Goal: Entertainment & Leisure: Consume media (video, audio)

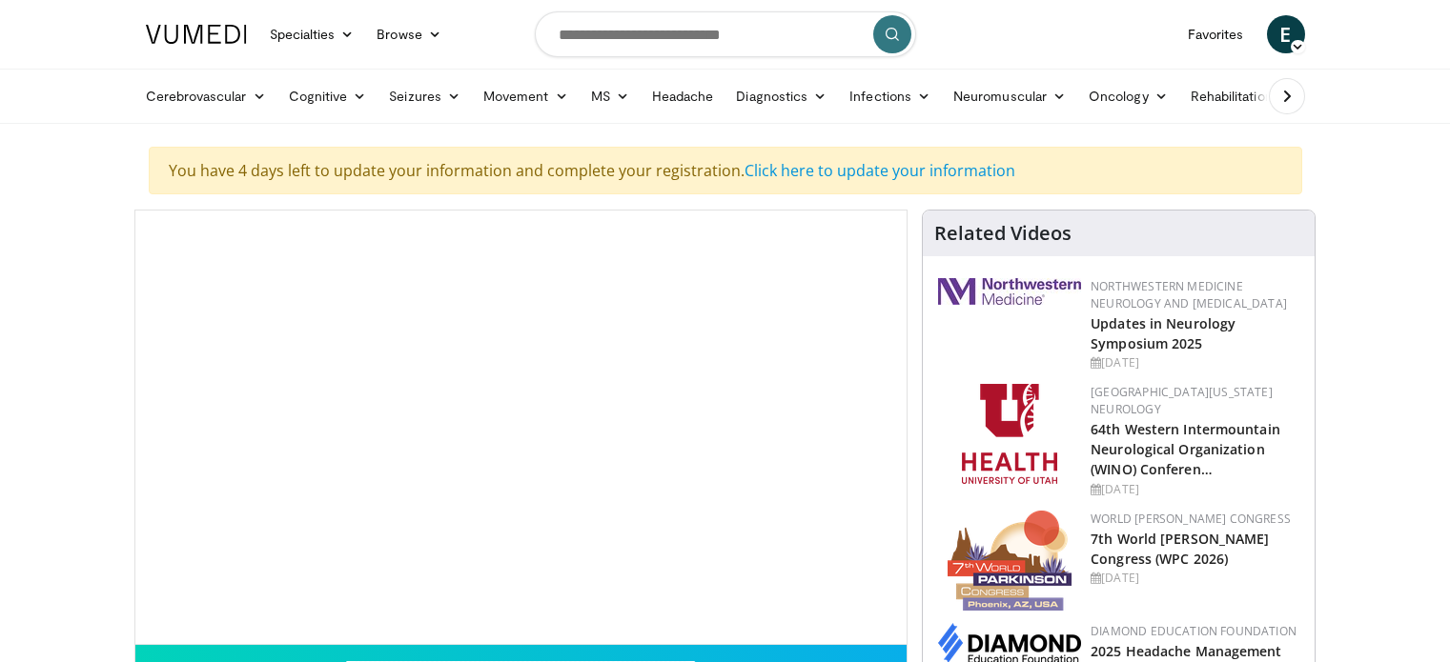
scroll to position [146, 0]
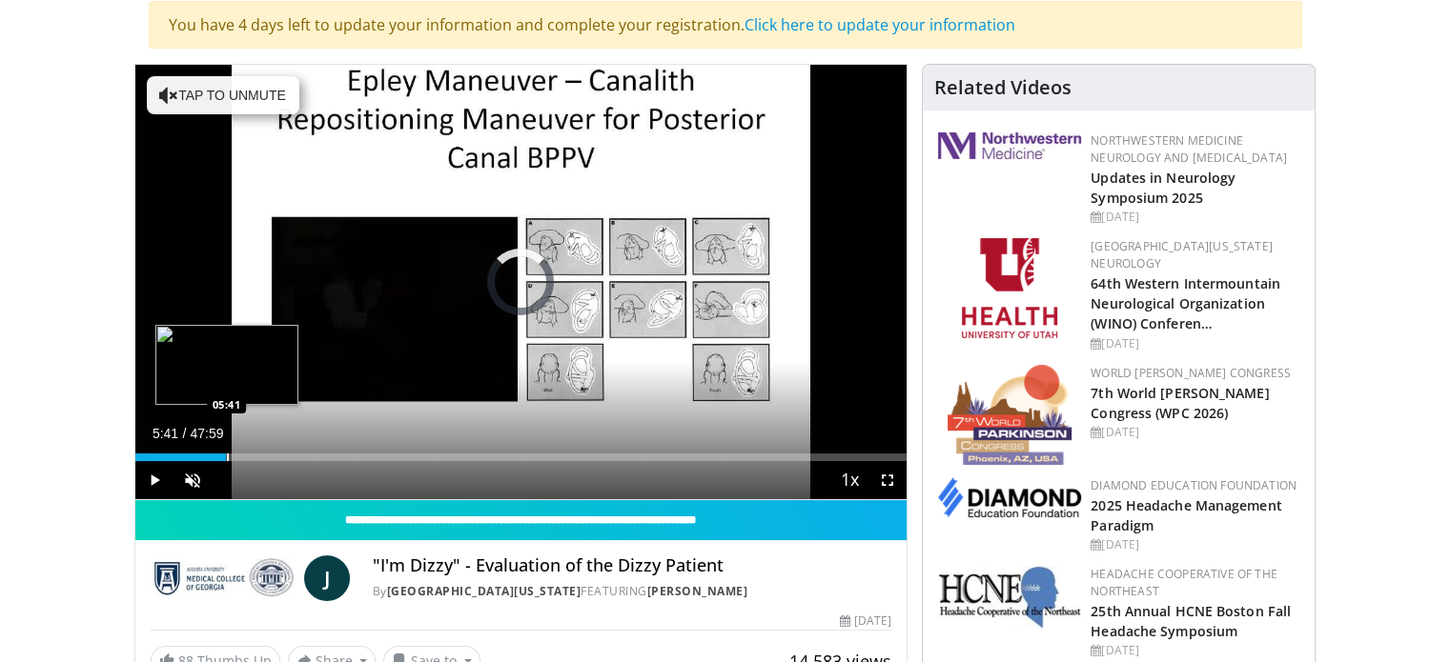
click at [227, 454] on div "Progress Bar" at bounding box center [228, 458] width 2 height 8
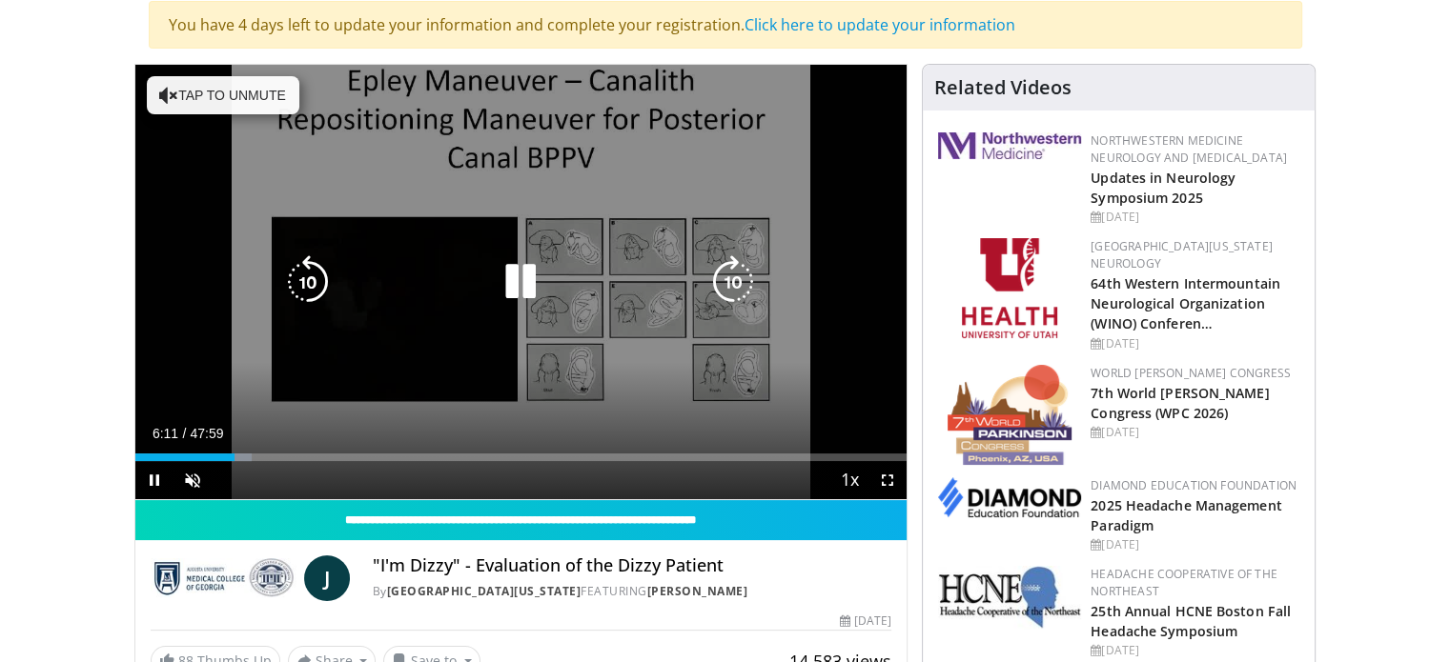
click at [505, 277] on icon "Video Player" at bounding box center [520, 281] width 53 height 53
click at [507, 271] on icon "Video Player" at bounding box center [520, 281] width 53 height 53
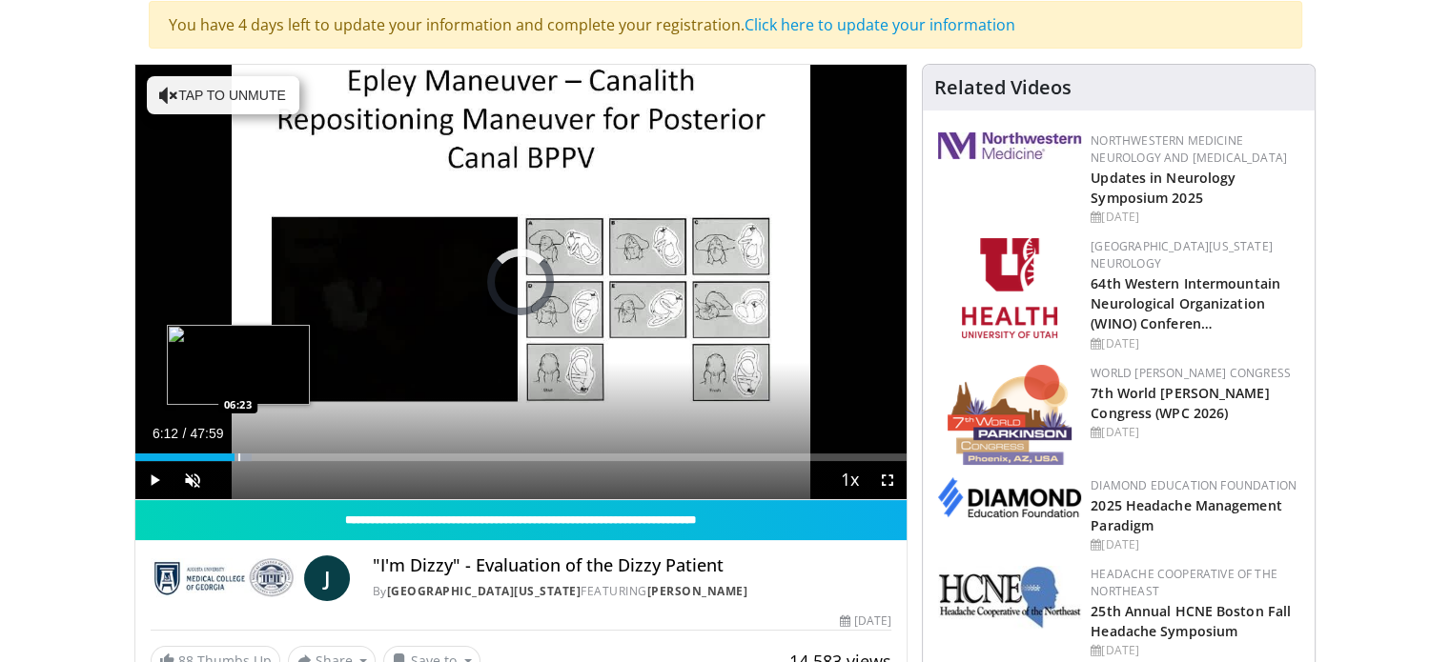
click at [237, 449] on div "Loaded : 15.16% 06:12 06:23" at bounding box center [521, 452] width 772 height 18
click at [242, 456] on div "Progress Bar" at bounding box center [243, 458] width 2 height 8
click at [251, 457] on div "Progress Bar" at bounding box center [252, 458] width 2 height 8
click at [304, 457] on div "Progress Bar" at bounding box center [305, 458] width 2 height 8
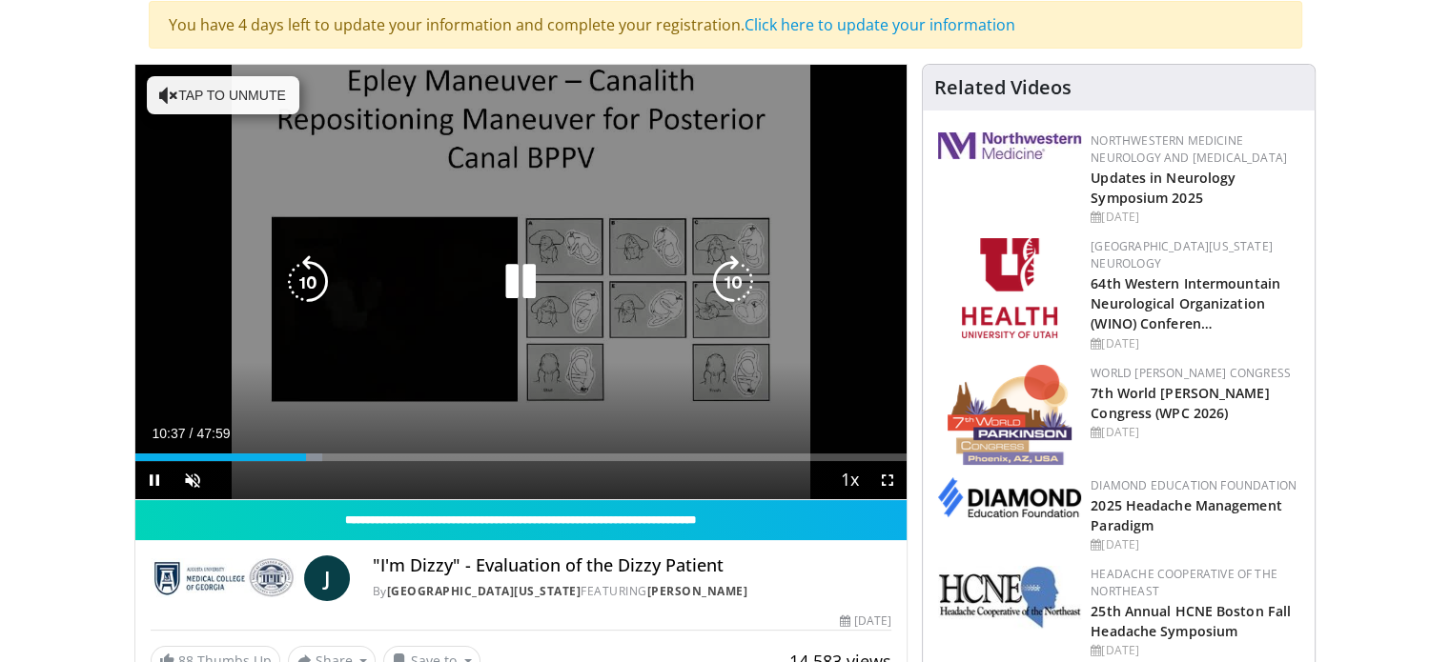
click at [511, 251] on div "10 seconds Tap to unmute" at bounding box center [521, 282] width 772 height 435
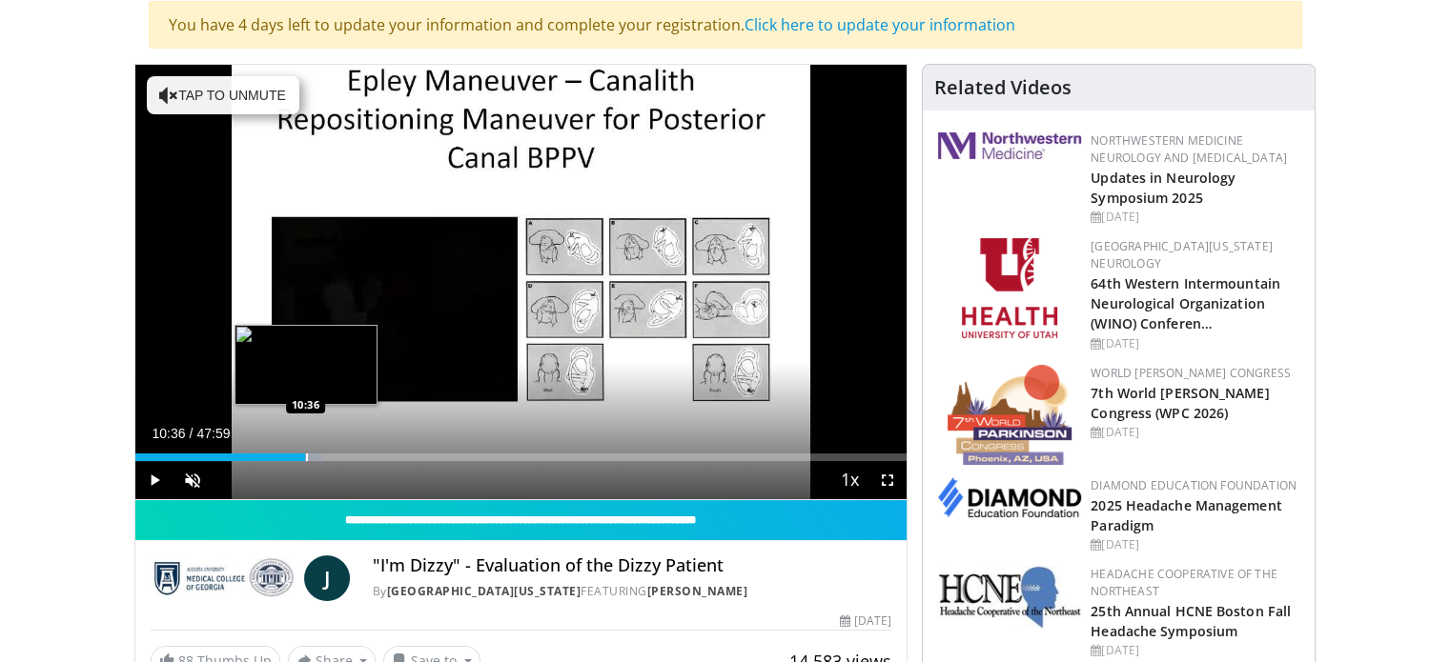
click at [306, 454] on div "Progress Bar" at bounding box center [307, 458] width 2 height 8
click at [305, 457] on div "Progress Bar" at bounding box center [306, 458] width 2 height 8
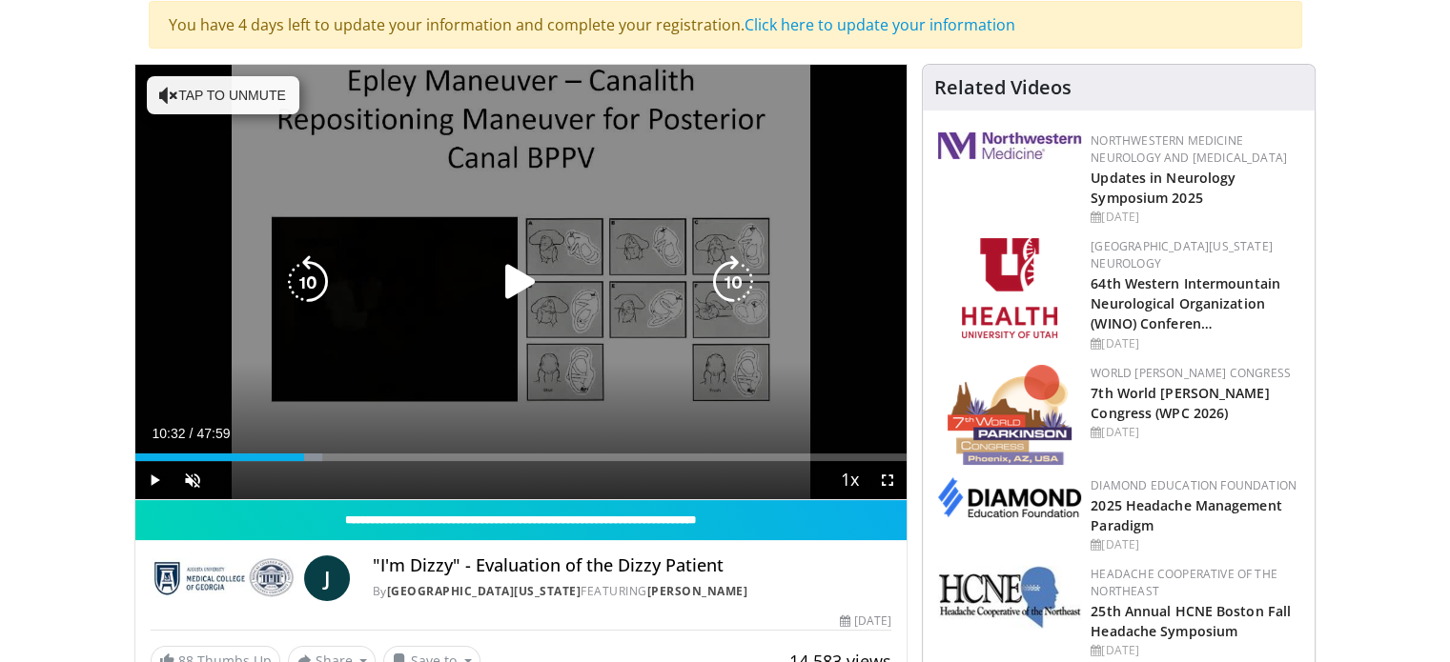
click at [545, 309] on div "10 seconds Tap to unmute" at bounding box center [521, 282] width 772 height 435
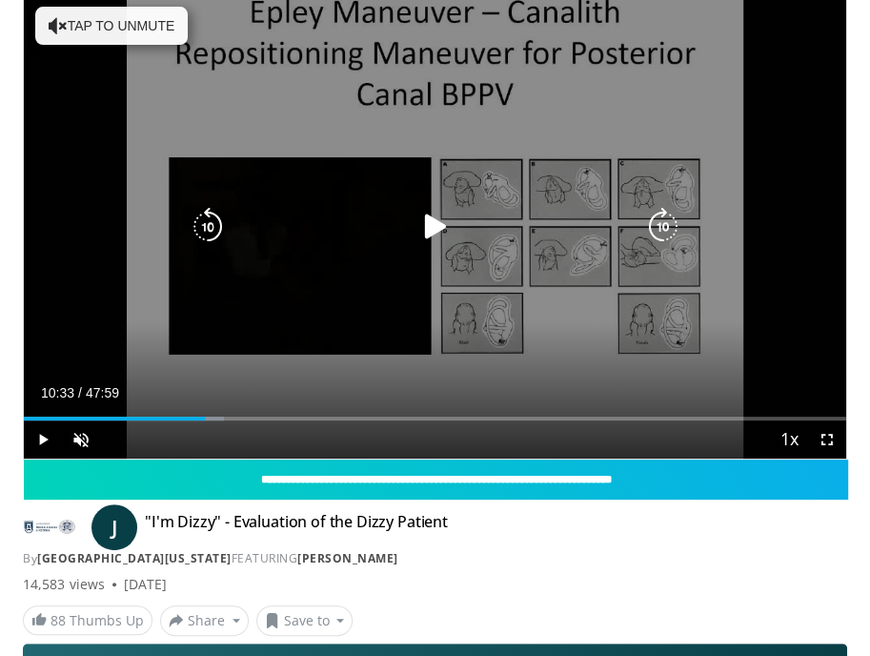
click at [464, 260] on div "10 seconds Tap to unmute" at bounding box center [435, 226] width 823 height 463
click at [421, 262] on div "10 seconds Tap to unmute" at bounding box center [435, 226] width 823 height 463
click at [412, 247] on div "10 seconds Tap to unmute" at bounding box center [435, 226] width 823 height 463
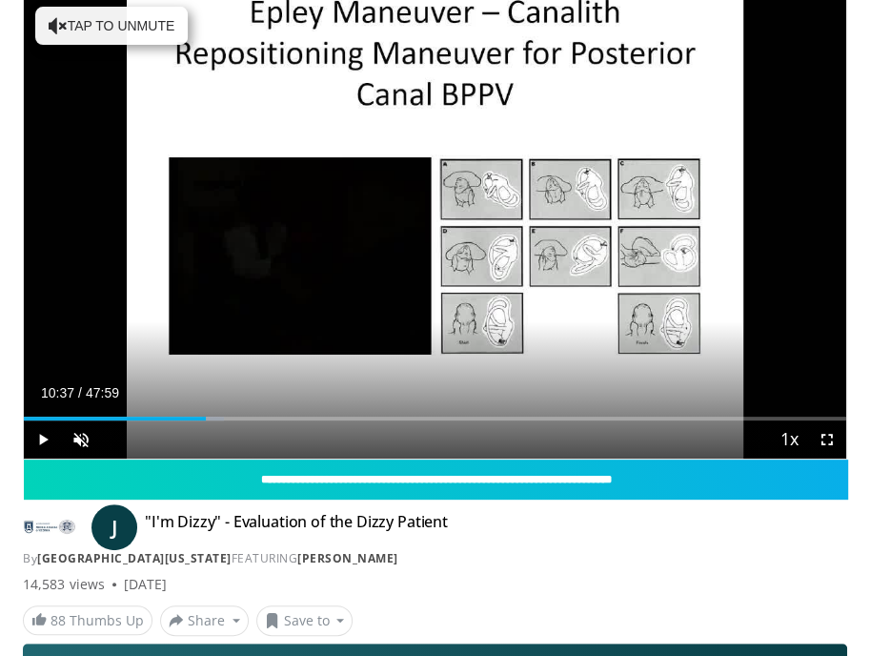
click at [206, 418] on div "Loaded : 24.31% 10:37 10:37" at bounding box center [435, 419] width 823 height 4
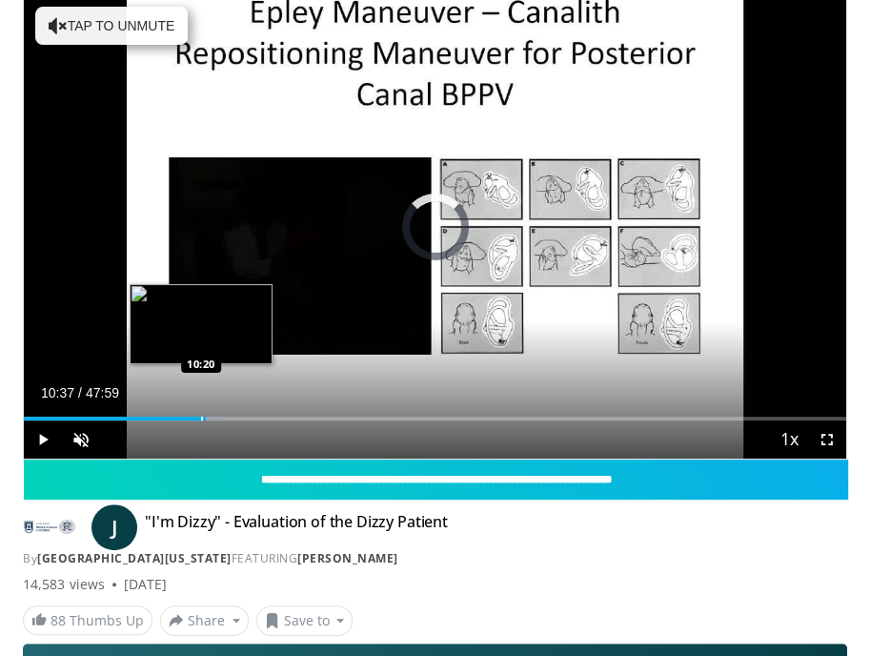
click at [201, 417] on div "Progress Bar" at bounding box center [202, 419] width 2 height 4
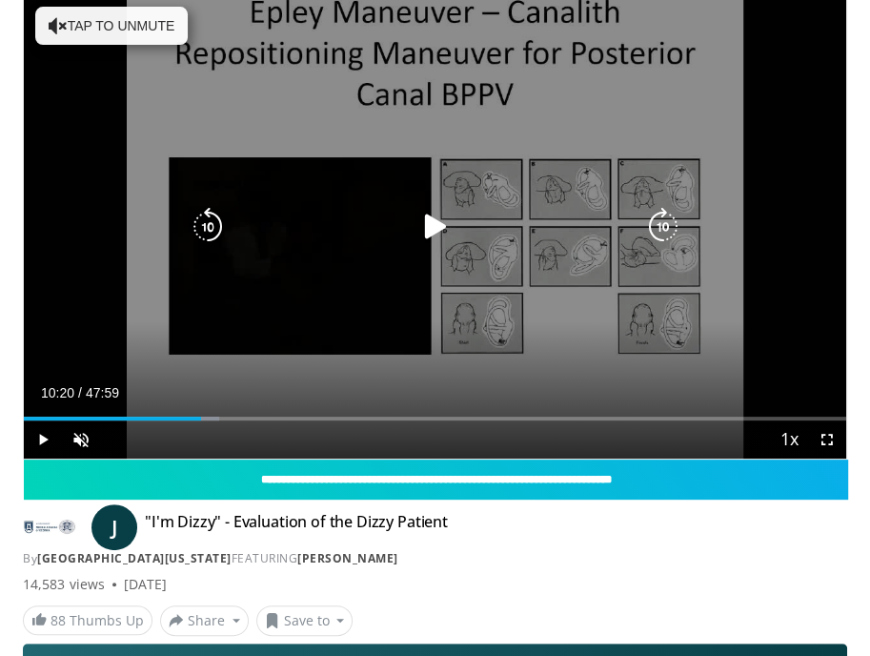
click at [425, 220] on icon "Video Player" at bounding box center [435, 227] width 38 height 38
click at [427, 224] on icon "Video Player" at bounding box center [435, 227] width 38 height 38
click at [530, 318] on div "10 seconds Tap to unmute" at bounding box center [435, 226] width 823 height 463
click at [450, 235] on icon "Video Player" at bounding box center [435, 227] width 38 height 38
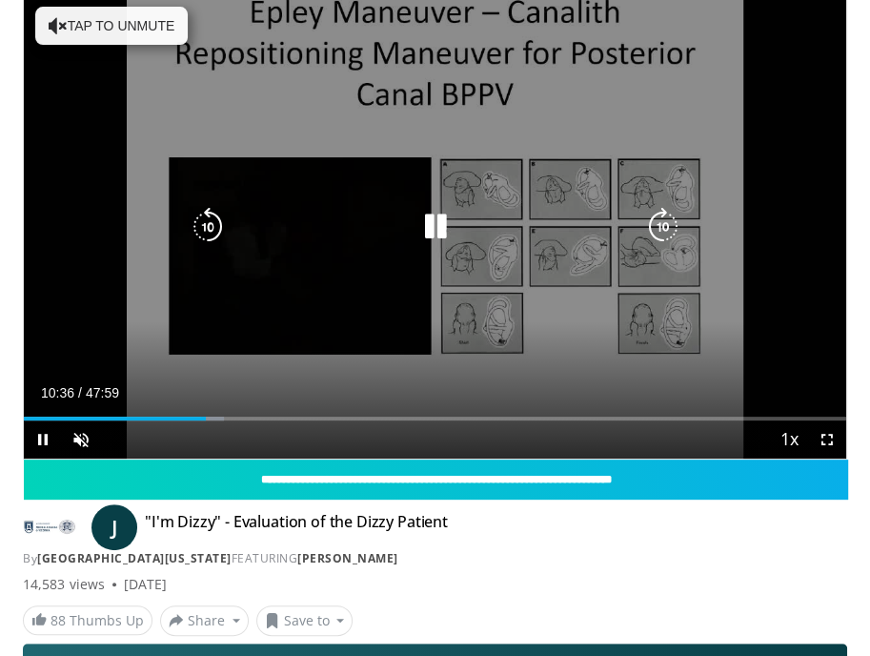
click at [437, 229] on icon "Video Player" at bounding box center [435, 227] width 38 height 38
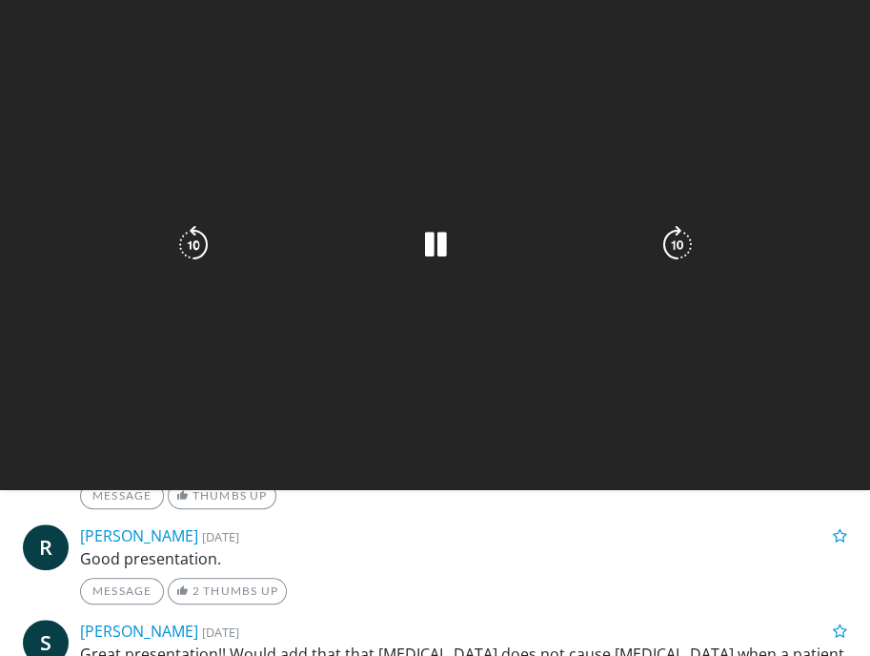
scroll to position [146, 0]
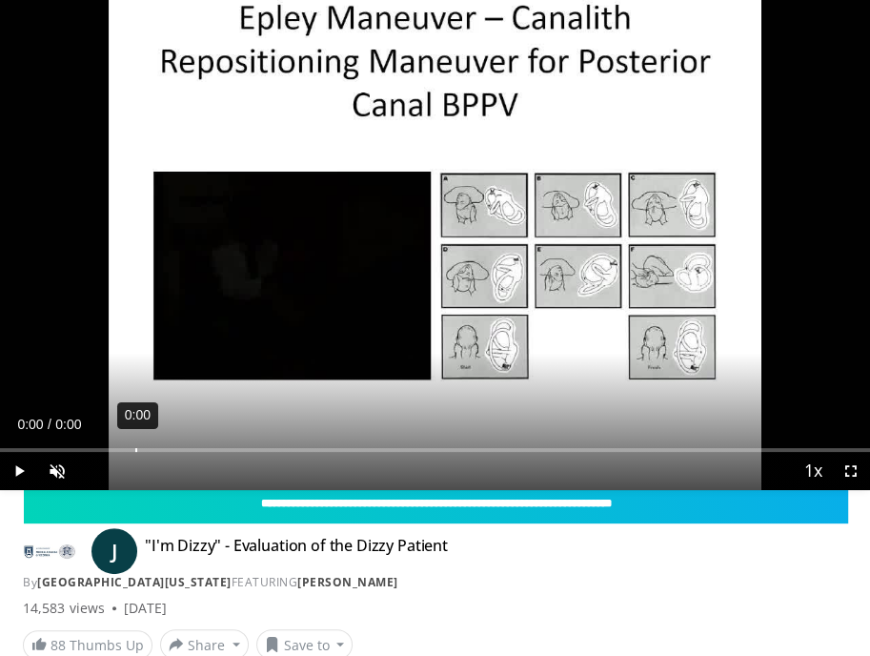
click at [135, 446] on div "Loaded : 0% 0:00 0:00" at bounding box center [435, 443] width 870 height 18
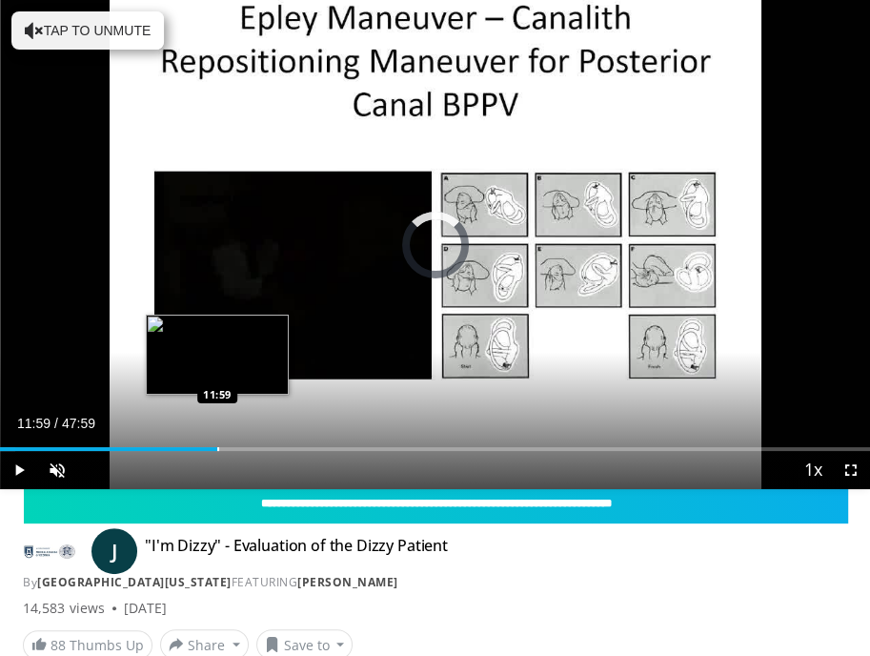
click at [217, 445] on div "Loaded : 1.72% 11:59 11:59" at bounding box center [435, 442] width 870 height 18
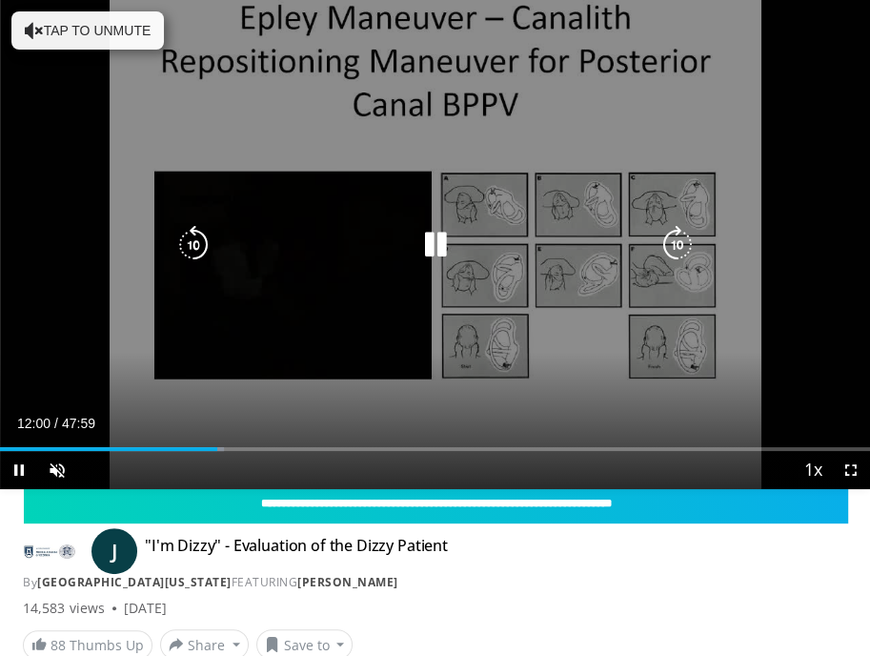
click at [431, 249] on icon "Video Player" at bounding box center [435, 245] width 38 height 38
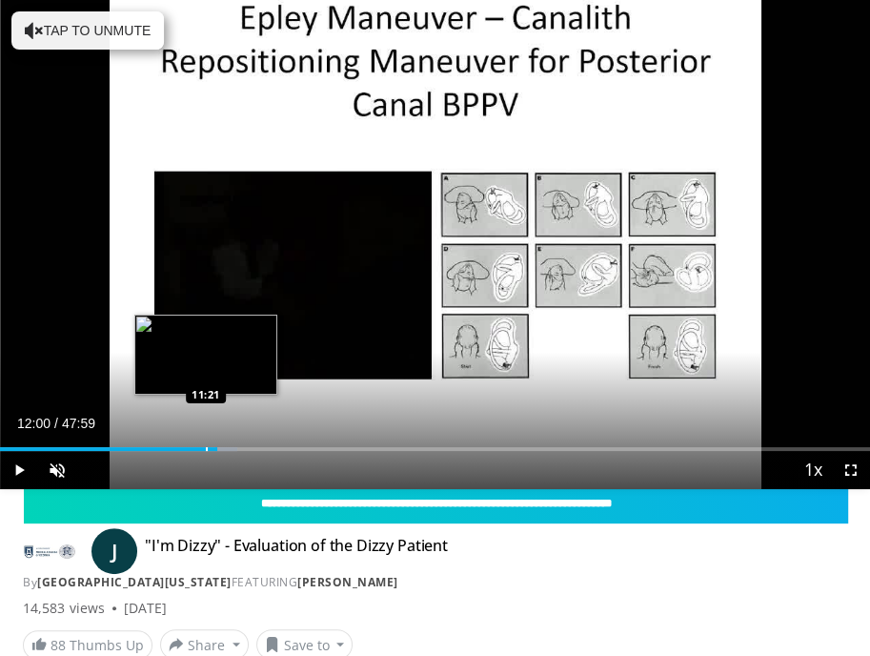
click at [206, 447] on div "Progress Bar" at bounding box center [207, 449] width 2 height 4
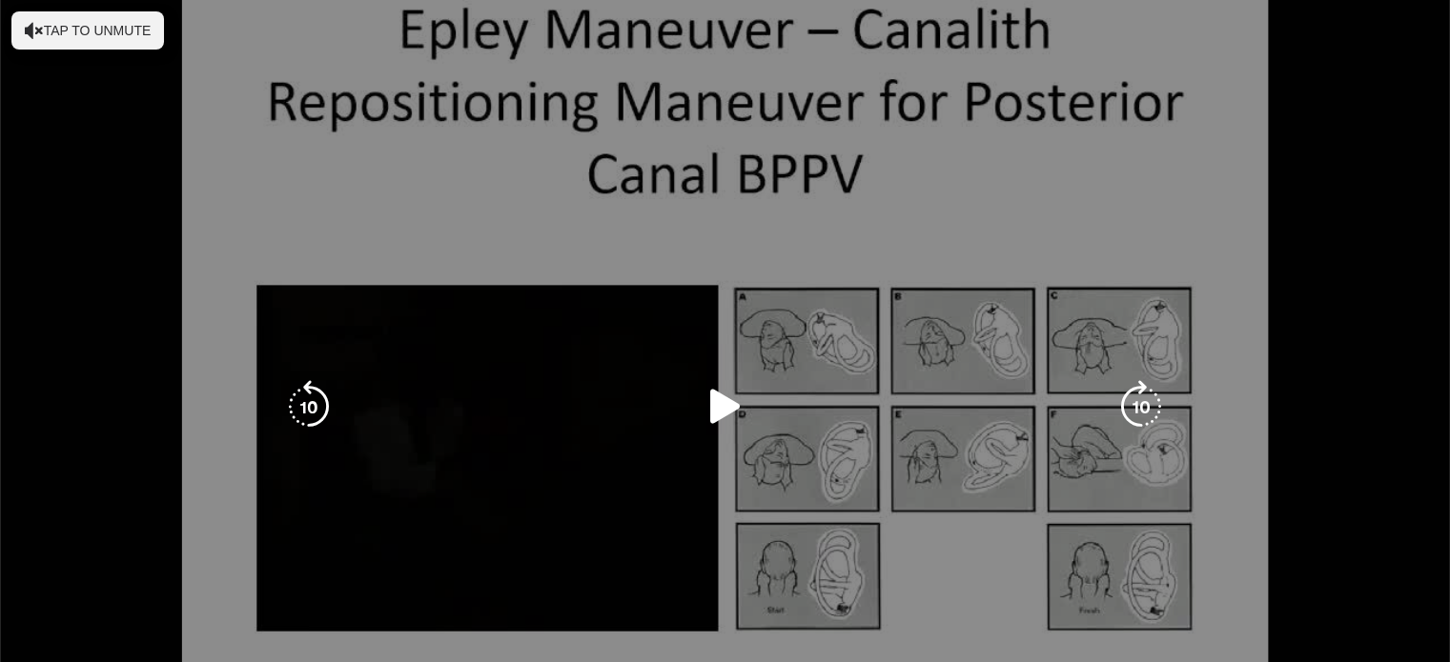
scroll to position [1129, 0]
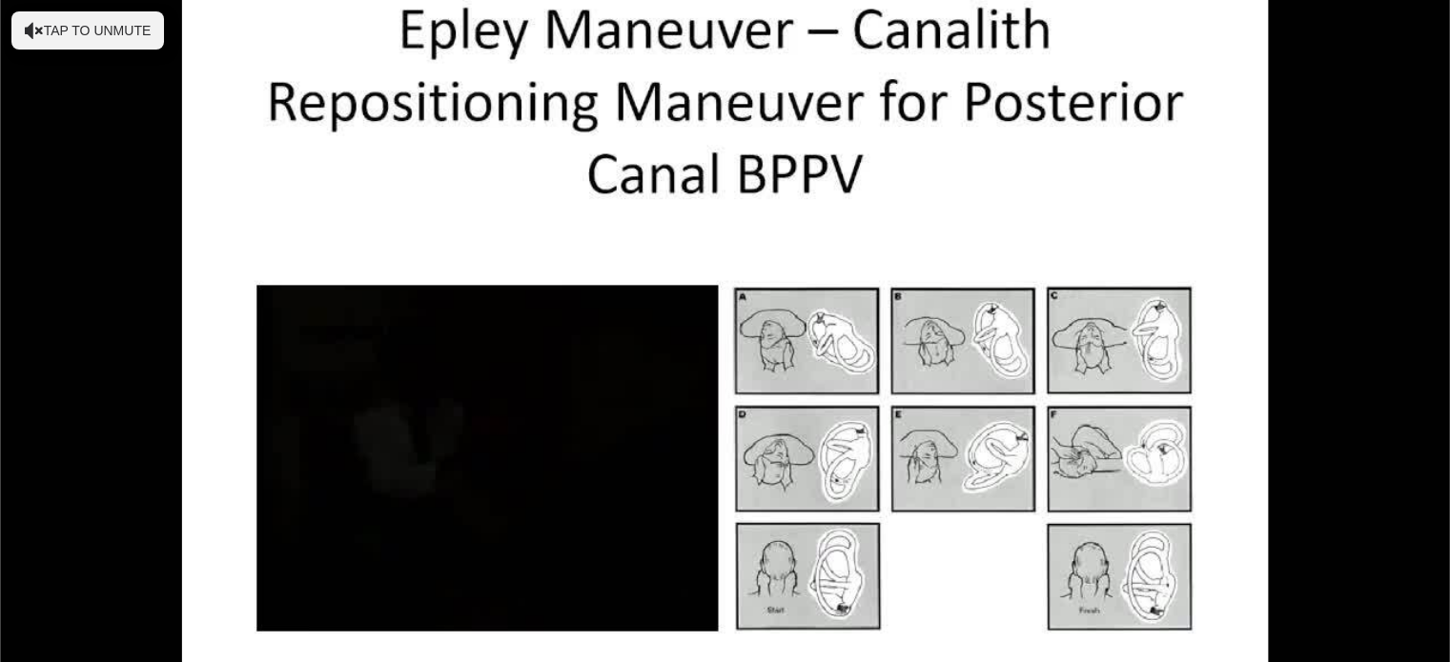
click at [869, 353] on div "10 seconds Tap to unmute" at bounding box center [725, 407] width 1450 height 815
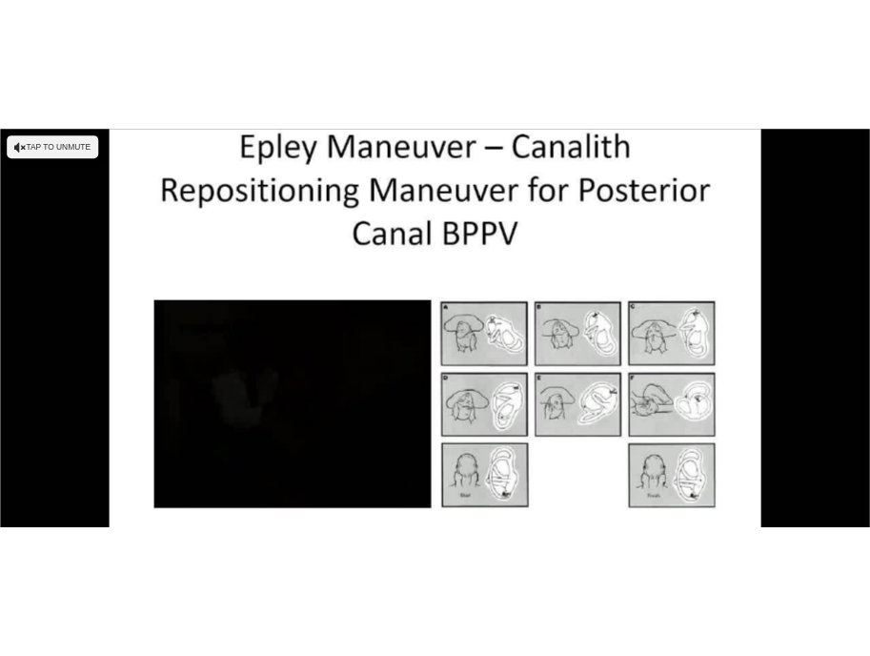
scroll to position [0, 0]
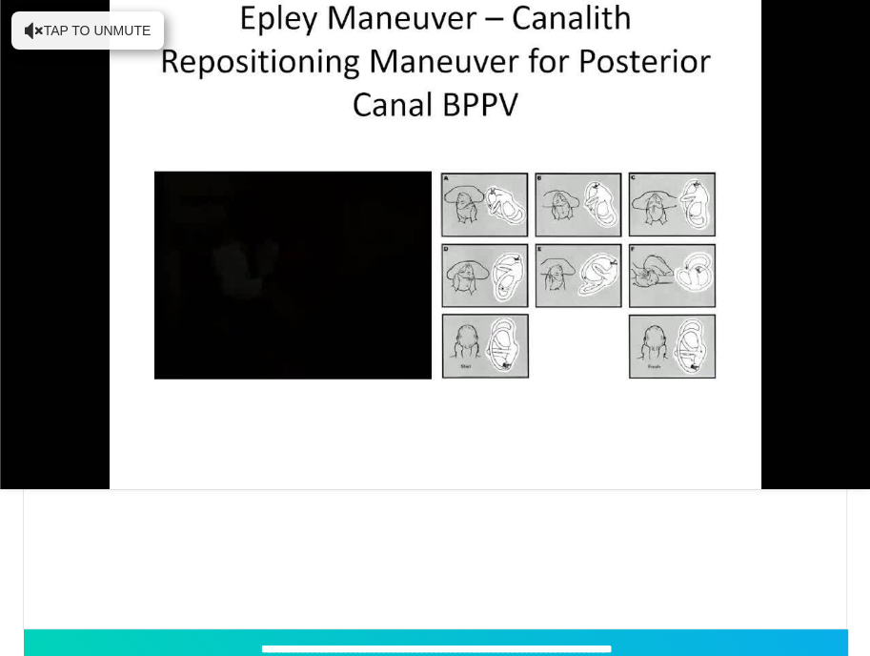
click at [423, 540] on div "**********" at bounding box center [435, 384] width 824 height 489
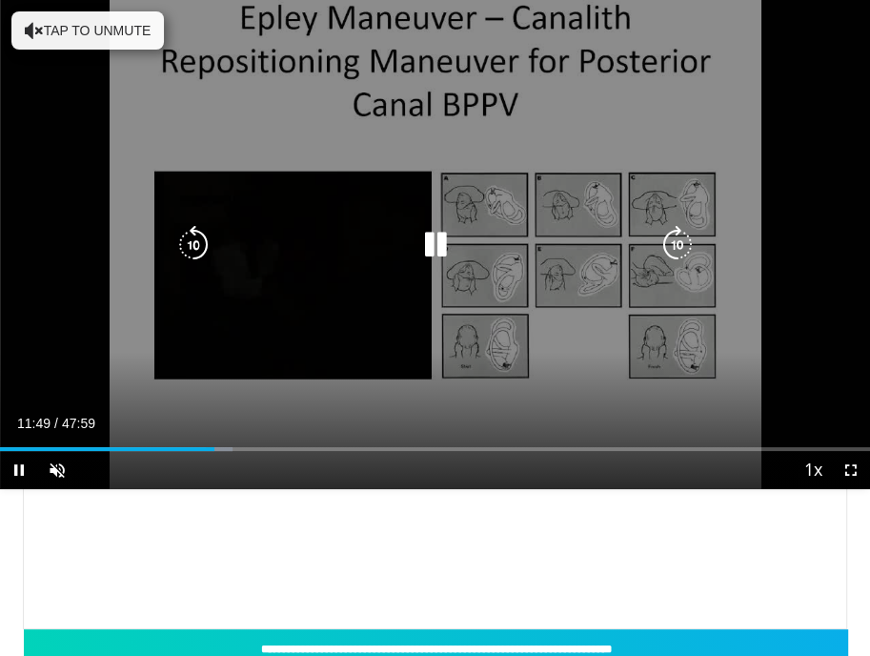
click at [432, 238] on icon "Video Player" at bounding box center [435, 245] width 38 height 38
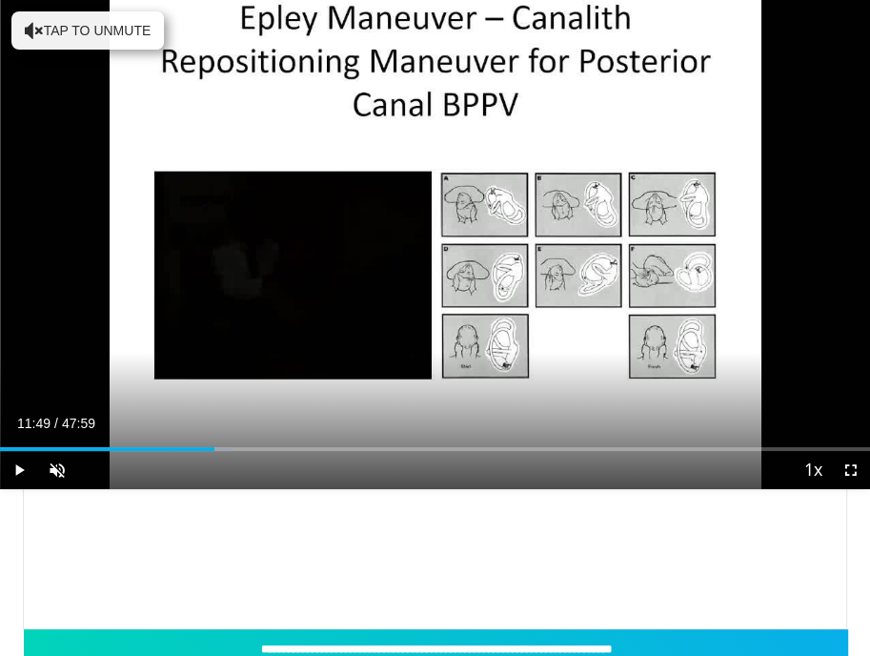
click at [726, 518] on div "**********" at bounding box center [435, 384] width 824 height 489
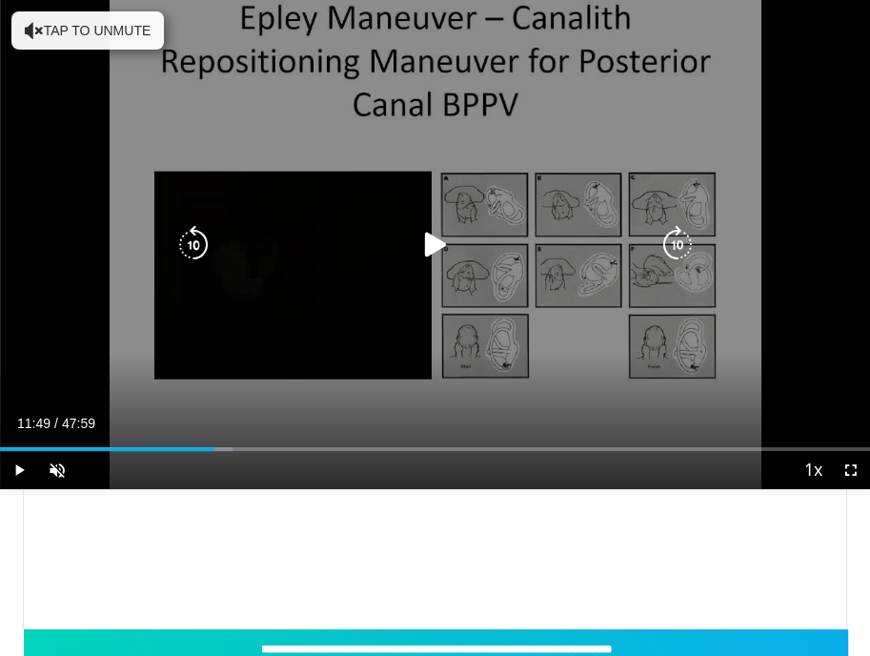
click at [430, 244] on icon "Video Player" at bounding box center [435, 245] width 38 height 38
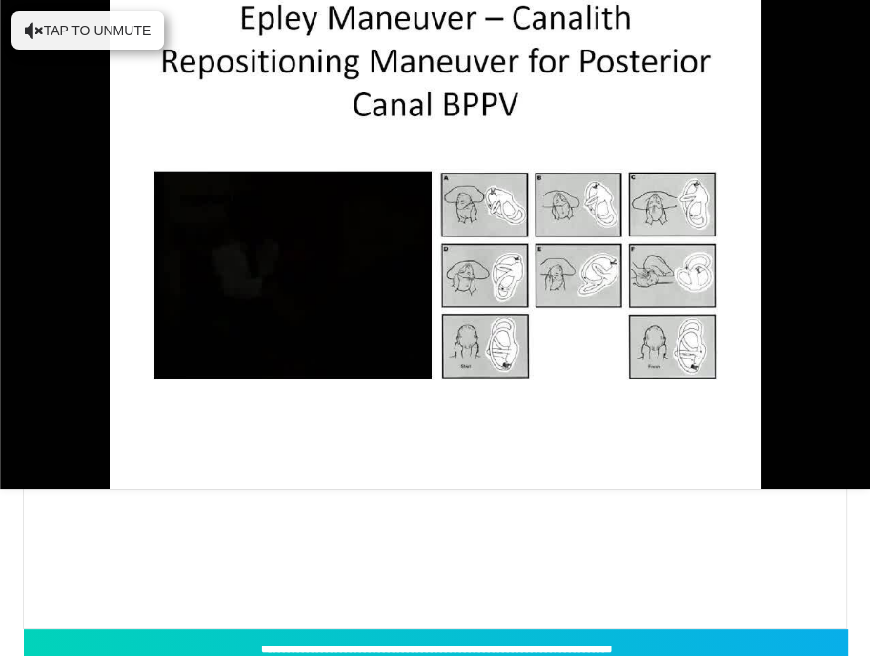
click at [464, 579] on div "**********" at bounding box center [435, 384] width 824 height 489
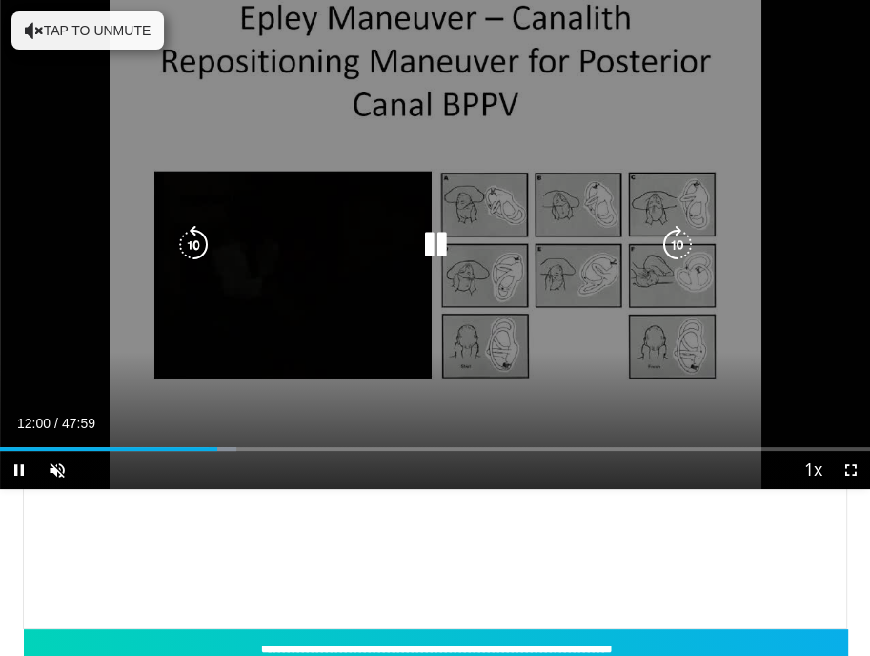
click at [436, 248] on icon "Video Player" at bounding box center [435, 245] width 38 height 38
click at [427, 249] on icon "Video Player" at bounding box center [435, 245] width 38 height 38
click at [439, 244] on icon "Video Player" at bounding box center [435, 245] width 38 height 38
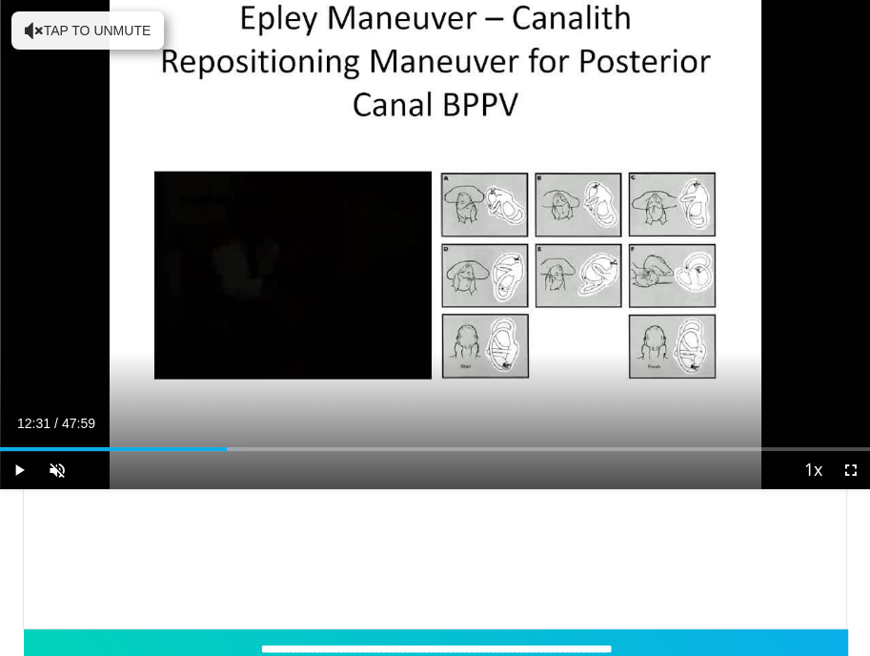
click at [530, 567] on div "**********" at bounding box center [435, 384] width 824 height 489
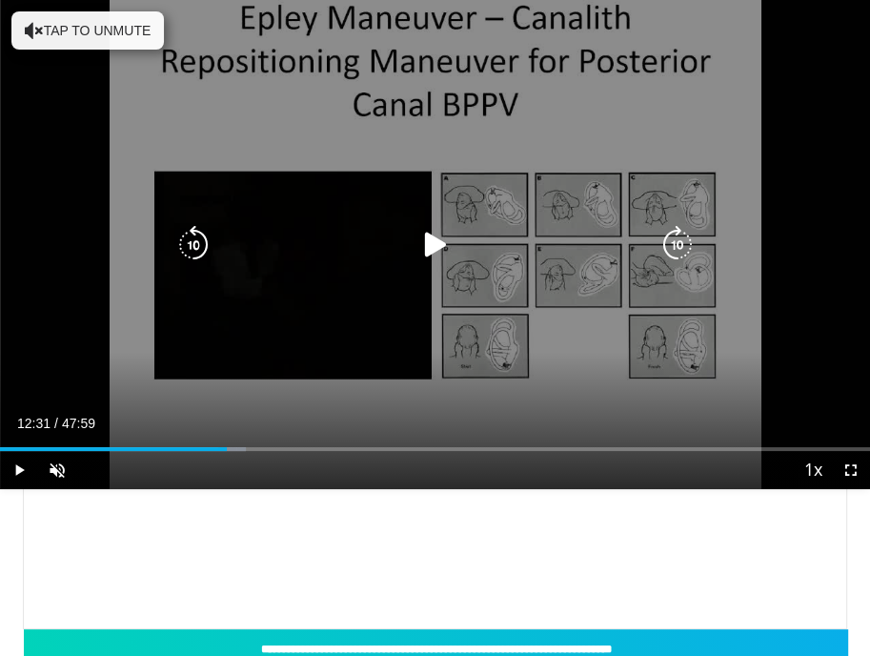
click at [444, 242] on icon "Video Player" at bounding box center [435, 245] width 38 height 38
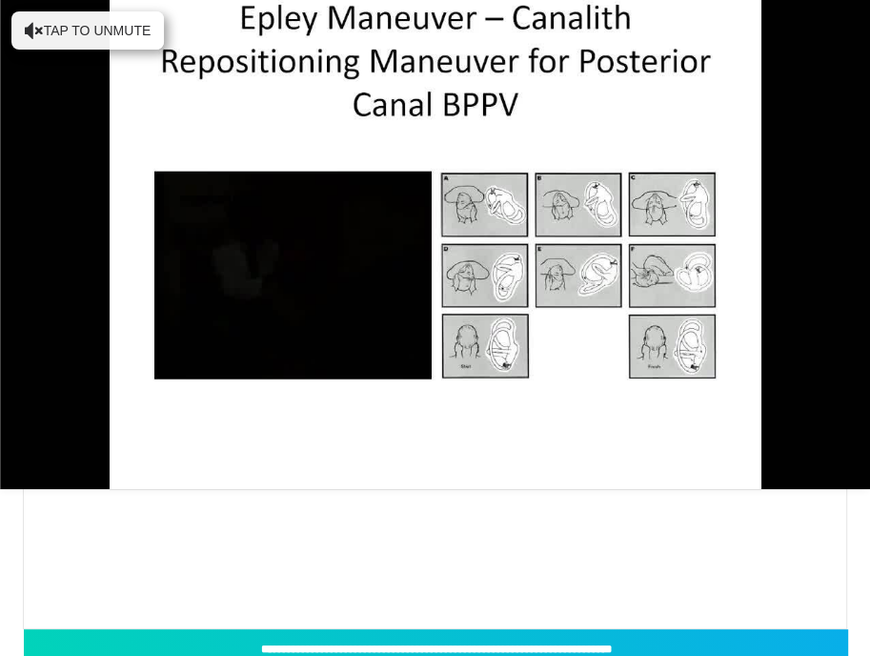
click at [632, 588] on div "**********" at bounding box center [435, 384] width 824 height 489
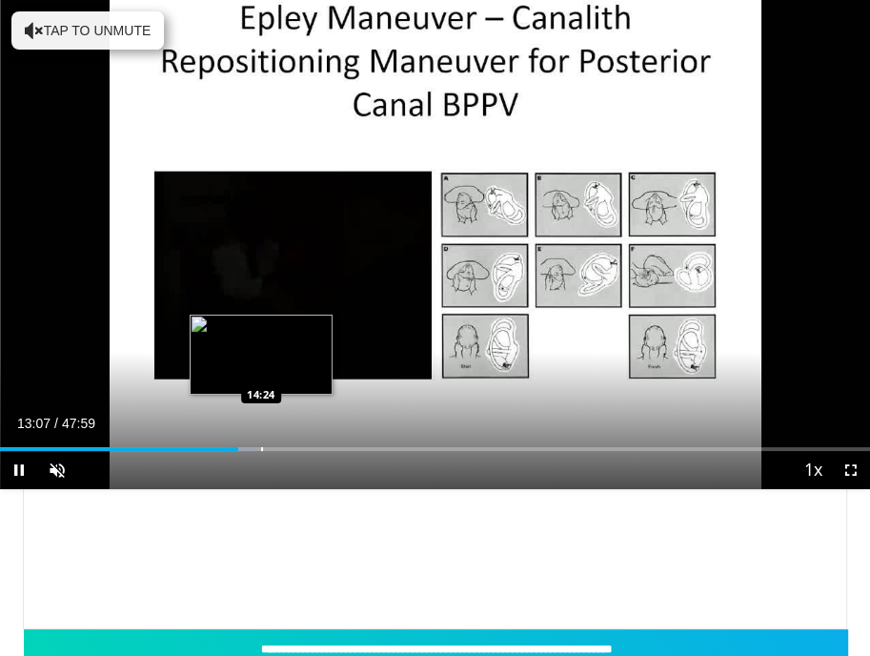
click at [261, 447] on div "Progress Bar" at bounding box center [262, 449] width 2 height 4
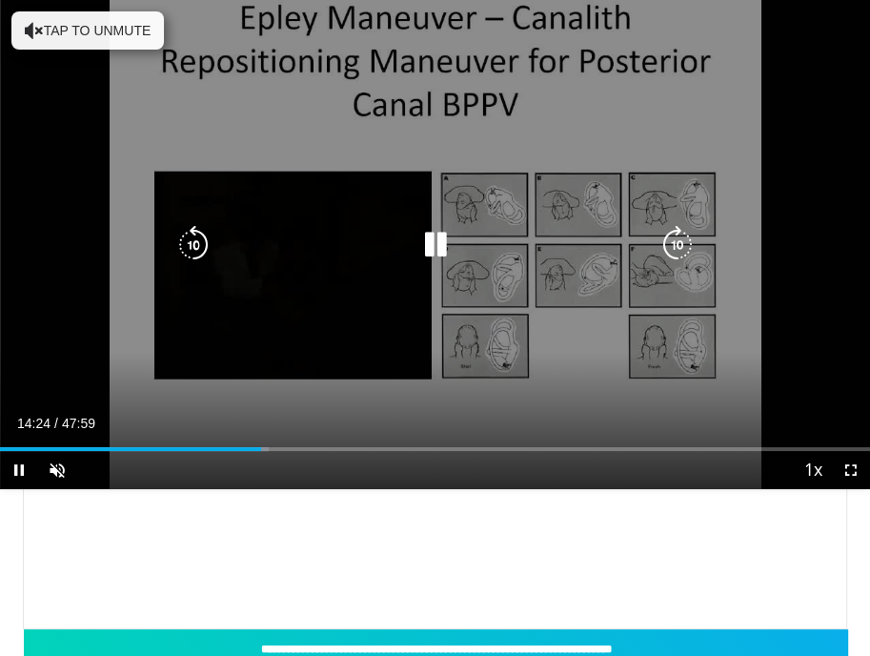
click at [427, 233] on icon "Video Player" at bounding box center [435, 245] width 38 height 38
click at [437, 243] on icon "Video Player" at bounding box center [435, 245] width 38 height 38
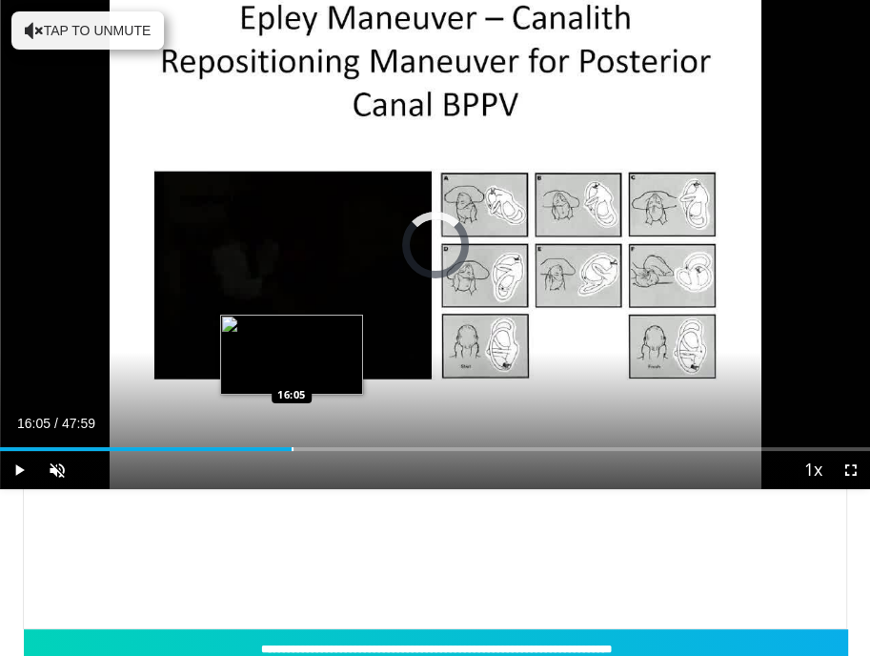
click at [292, 449] on div "Progress Bar" at bounding box center [293, 449] width 2 height 4
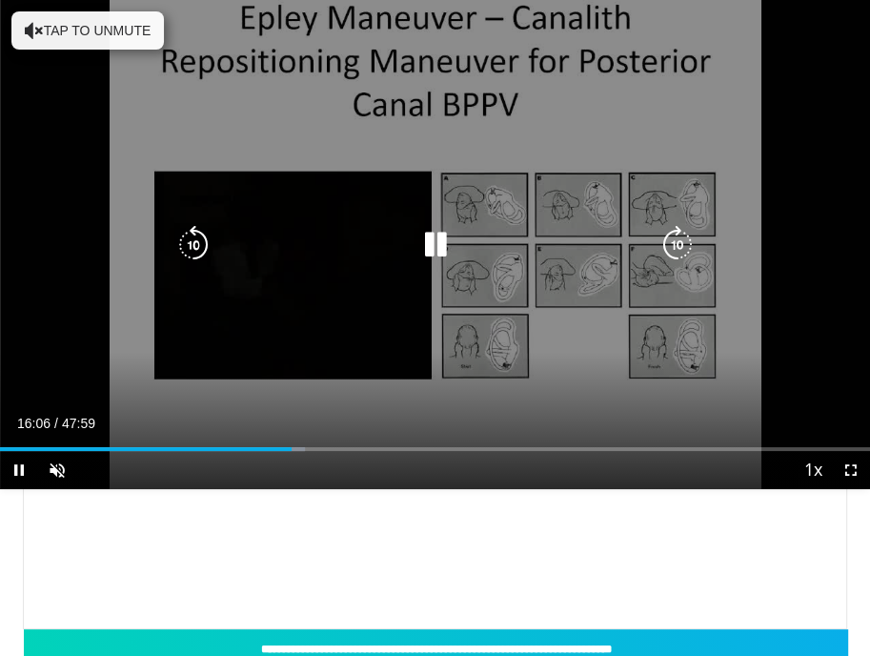
click at [435, 238] on icon "Video Player" at bounding box center [435, 245] width 38 height 38
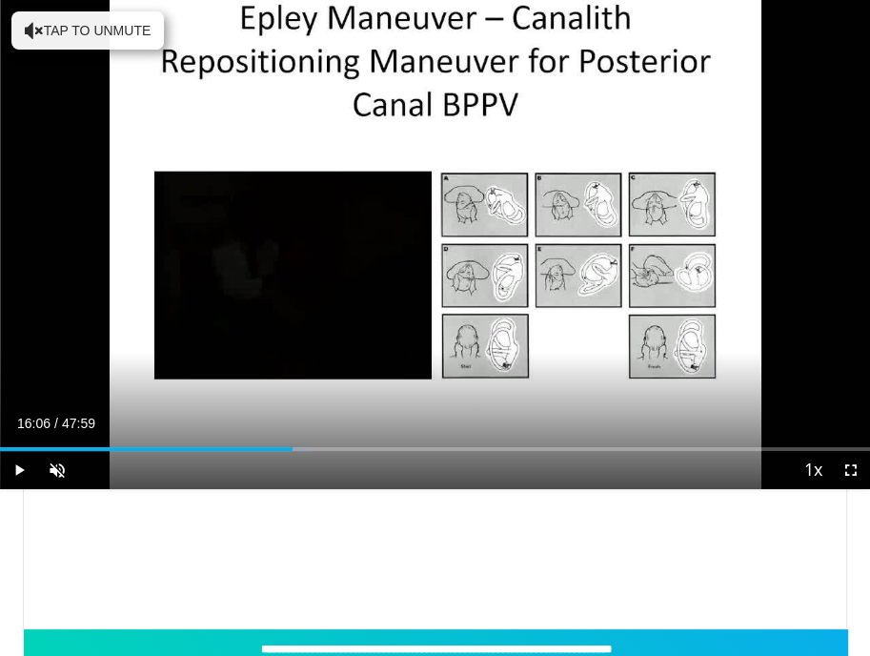
click at [528, 563] on div "**********" at bounding box center [435, 384] width 824 height 489
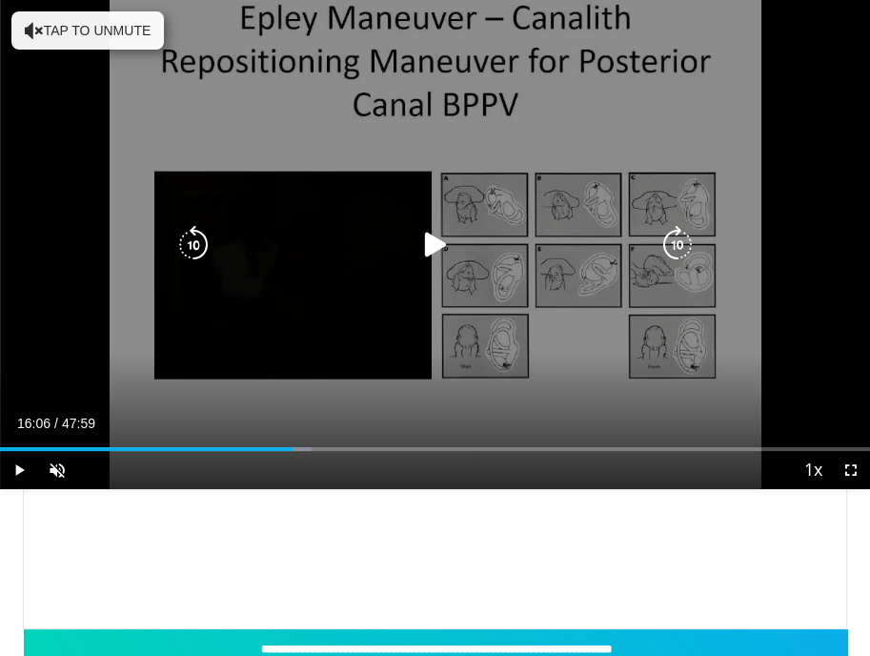
click at [121, 360] on div "10 seconds Tap to unmute" at bounding box center [435, 244] width 870 height 489
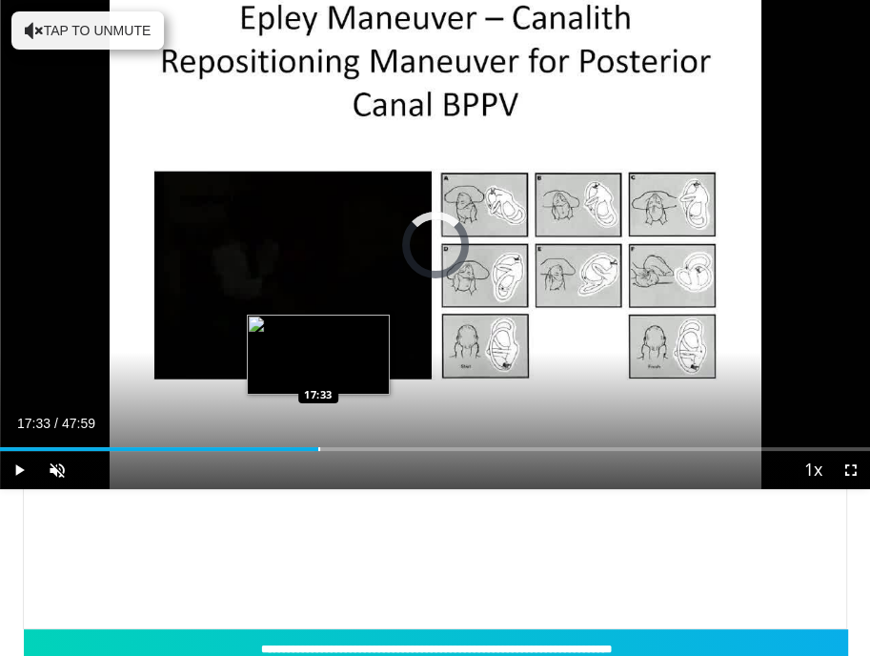
click at [318, 450] on div "Progress Bar" at bounding box center [319, 449] width 2 height 4
click at [315, 449] on div "Progress Bar" at bounding box center [316, 449] width 2 height 4
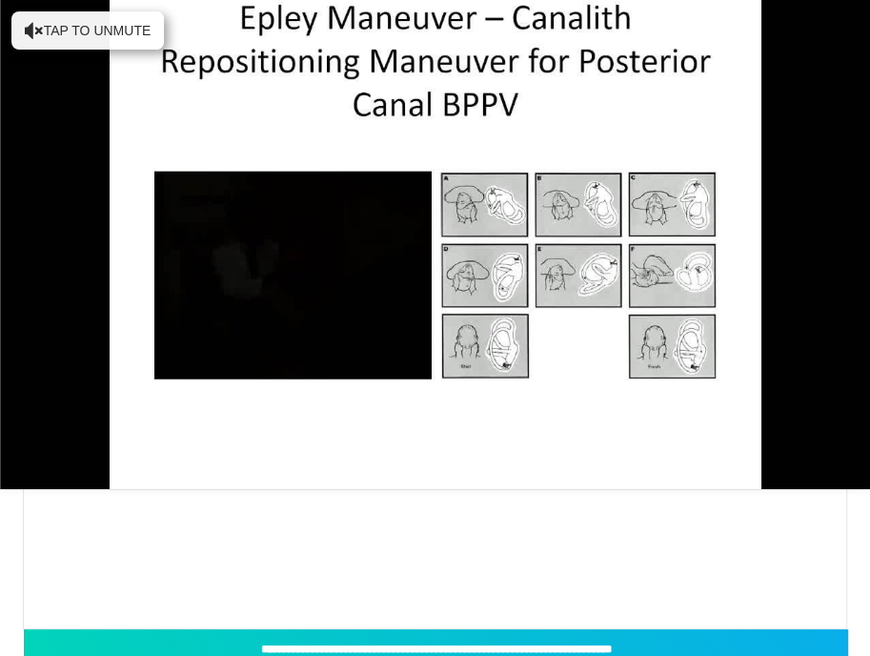
drag, startPoint x: 591, startPoint y: 286, endPoint x: 404, endPoint y: 544, distance: 318.8
click at [404, 544] on div "**********" at bounding box center [435, 384] width 824 height 489
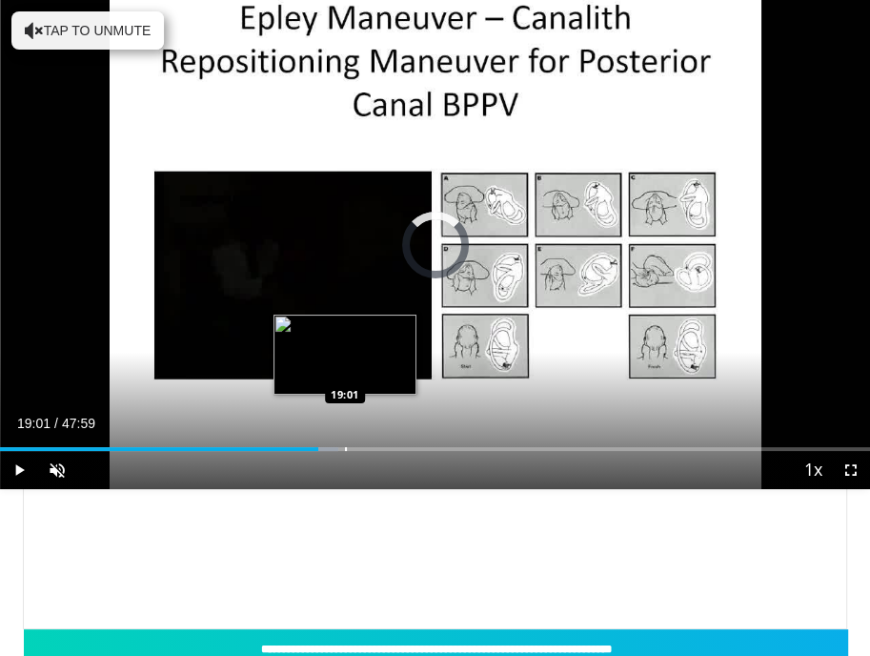
click at [345, 448] on div "Progress Bar" at bounding box center [346, 449] width 2 height 4
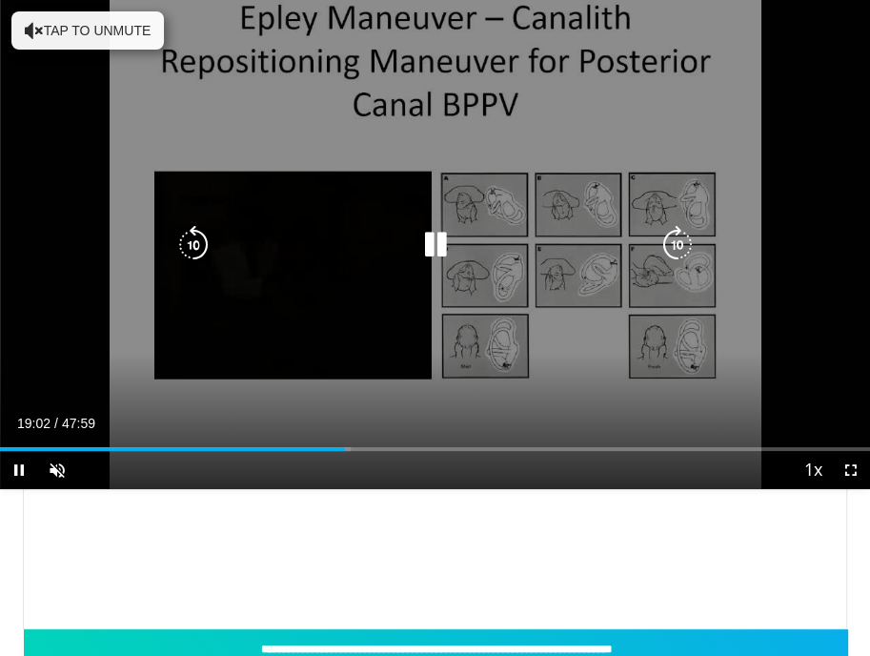
click at [430, 244] on icon "Video Player" at bounding box center [435, 245] width 38 height 38
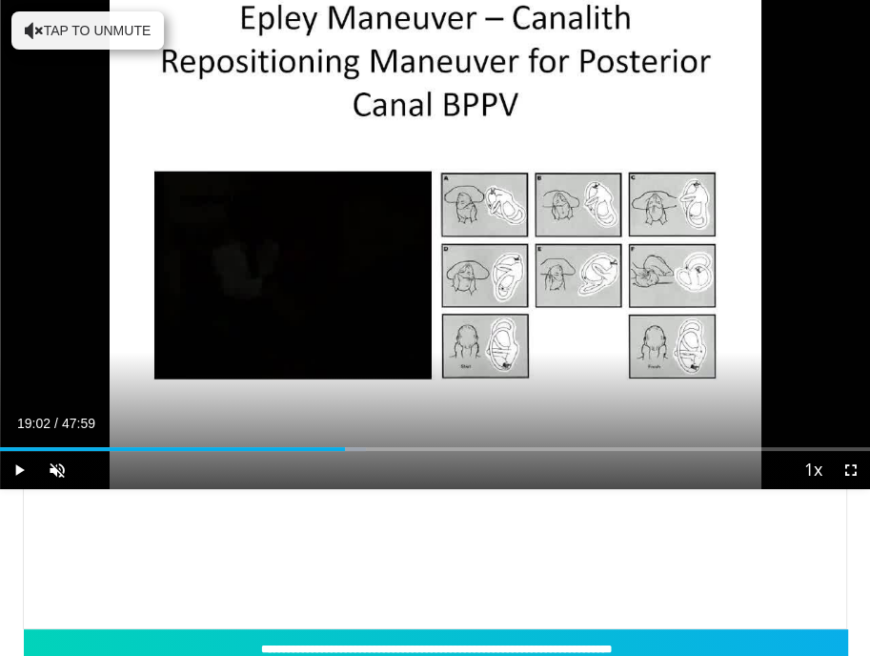
click at [663, 559] on div "**********" at bounding box center [435, 384] width 824 height 489
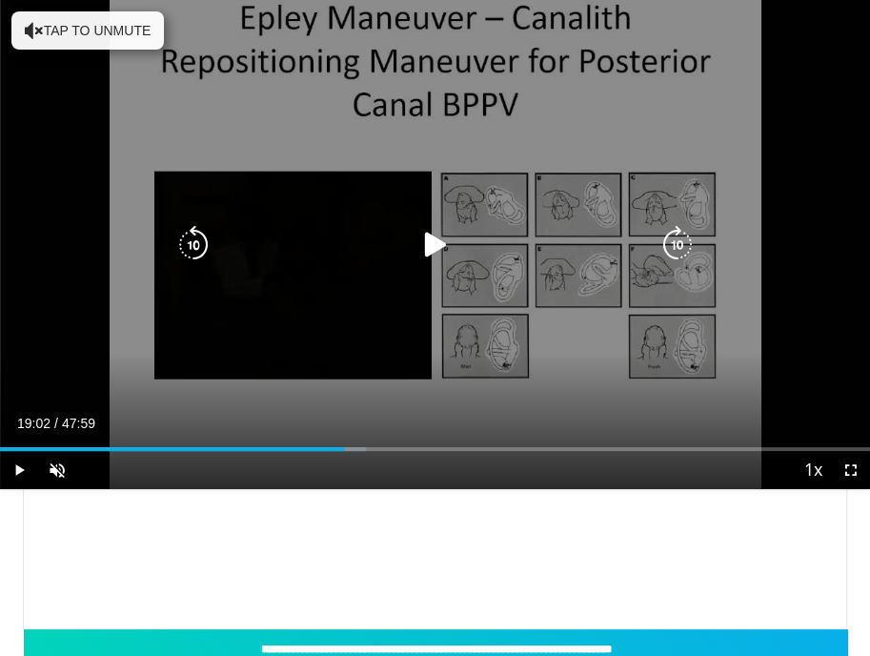
click at [435, 251] on icon "Video Player" at bounding box center [435, 245] width 38 height 38
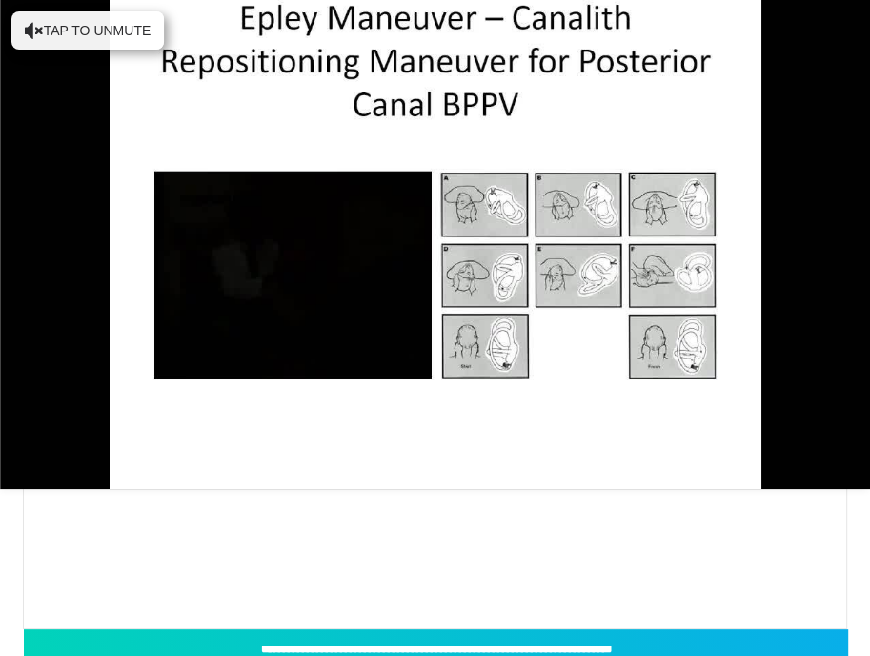
click at [491, 562] on div "**********" at bounding box center [435, 384] width 824 height 489
click at [414, 601] on div "**********" at bounding box center [435, 384] width 824 height 489
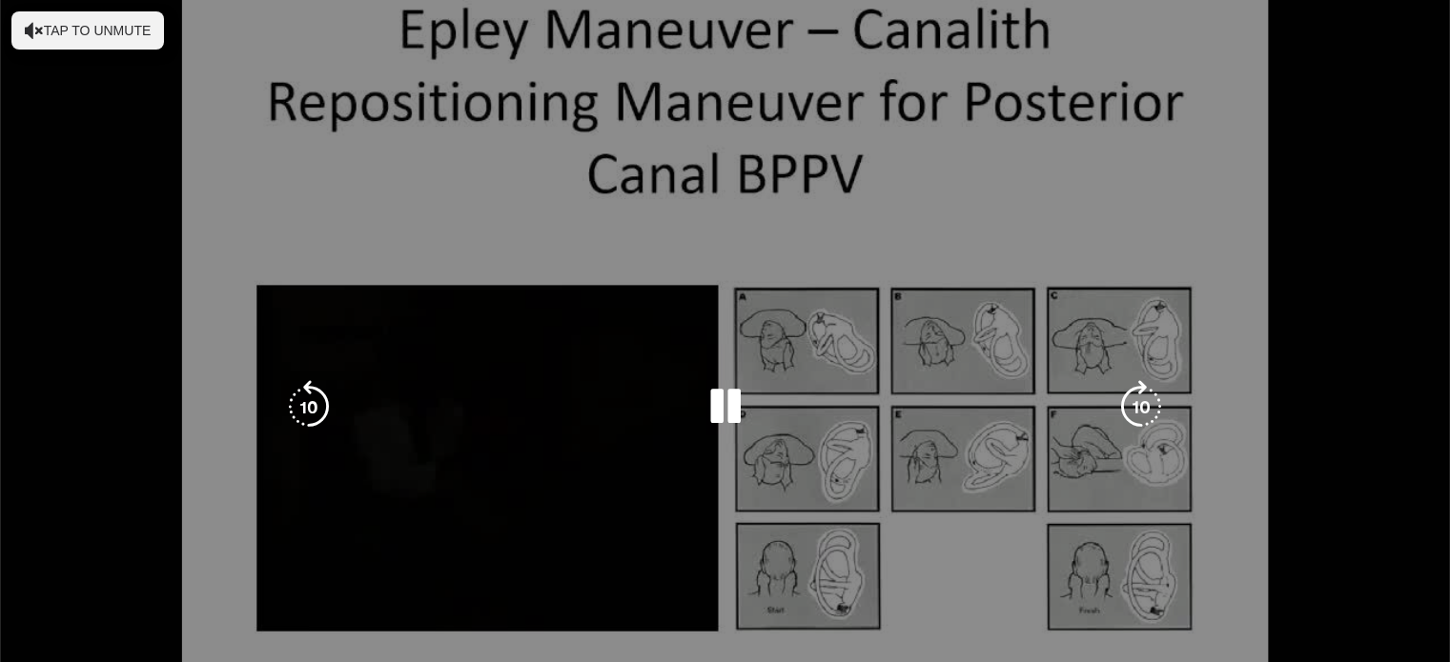
drag, startPoint x: 1463, startPoint y: 1, endPoint x: 73, endPoint y: 275, distance: 1416.4
click at [73, 275] on div "10 seconds Tap to unmute" at bounding box center [725, 407] width 1450 height 815
click at [724, 406] on icon "Video Player" at bounding box center [725, 406] width 53 height 53
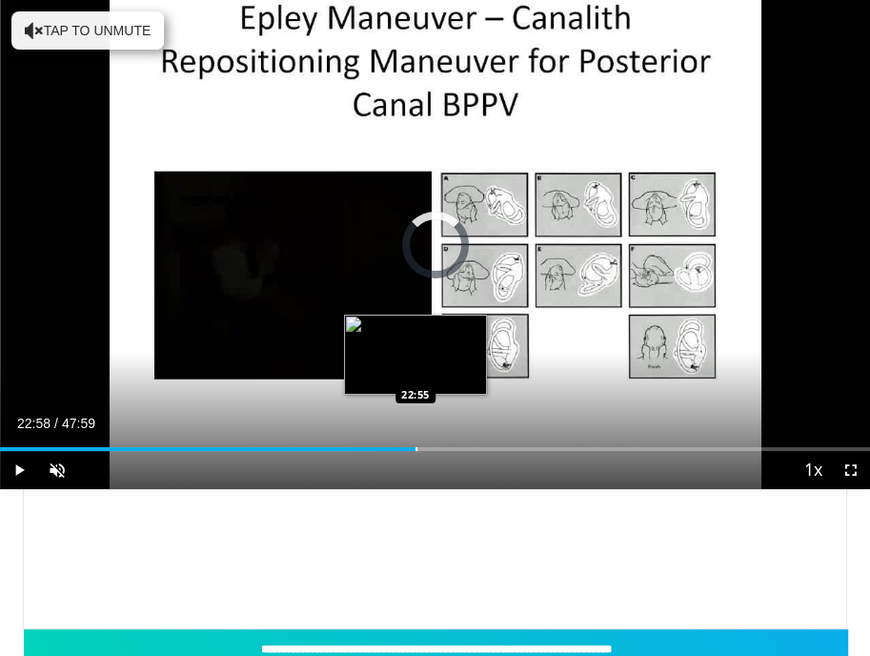
click at [416, 444] on div "Loaded : 43.41% 22:58 22:55" at bounding box center [435, 442] width 870 height 18
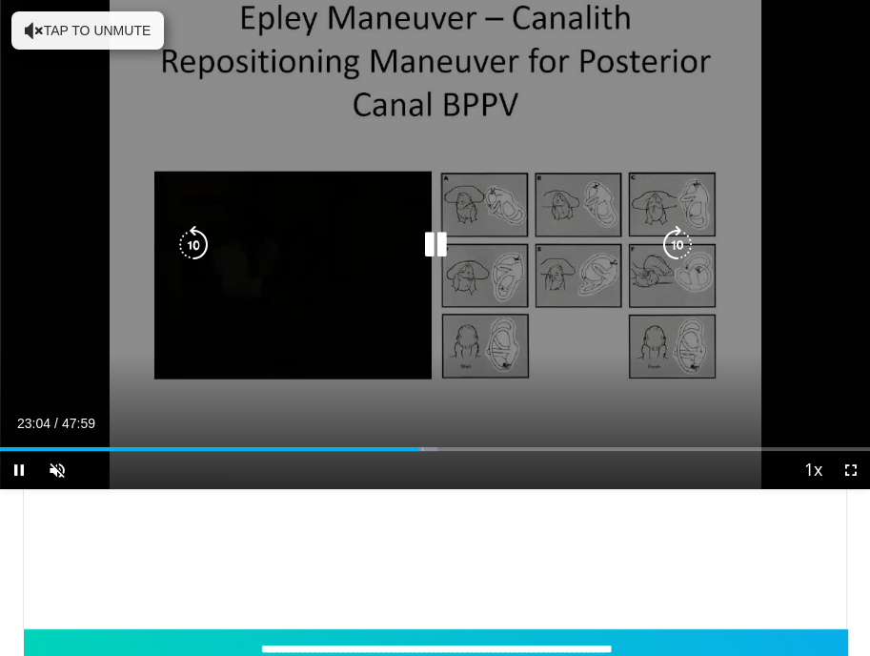
click at [435, 242] on icon "Video Player" at bounding box center [435, 245] width 38 height 38
click at [447, 252] on icon "Video Player" at bounding box center [435, 245] width 38 height 38
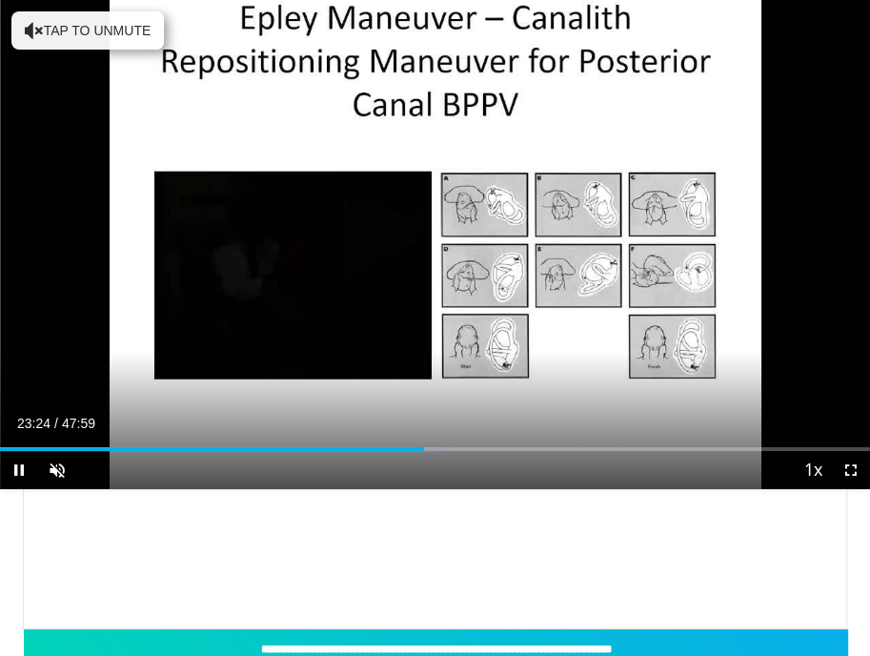
click at [351, 465] on div "Current Time 23:24 / Duration 47:59 Pause Skip Backward Skip Forward Unmute Loa…" at bounding box center [435, 470] width 870 height 38
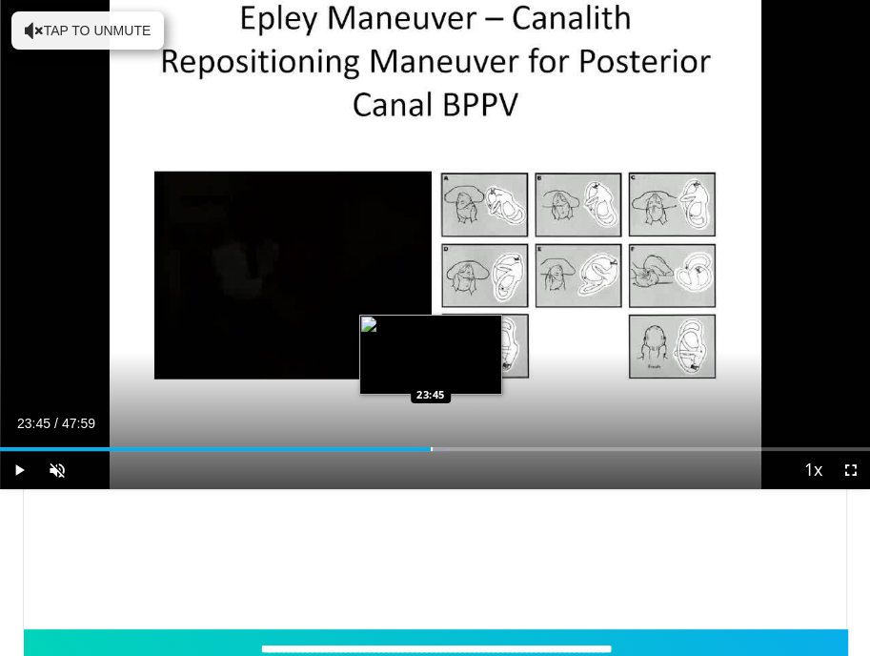
click at [431, 445] on div "Loaded : 51.33% 23:45 23:45" at bounding box center [435, 442] width 870 height 18
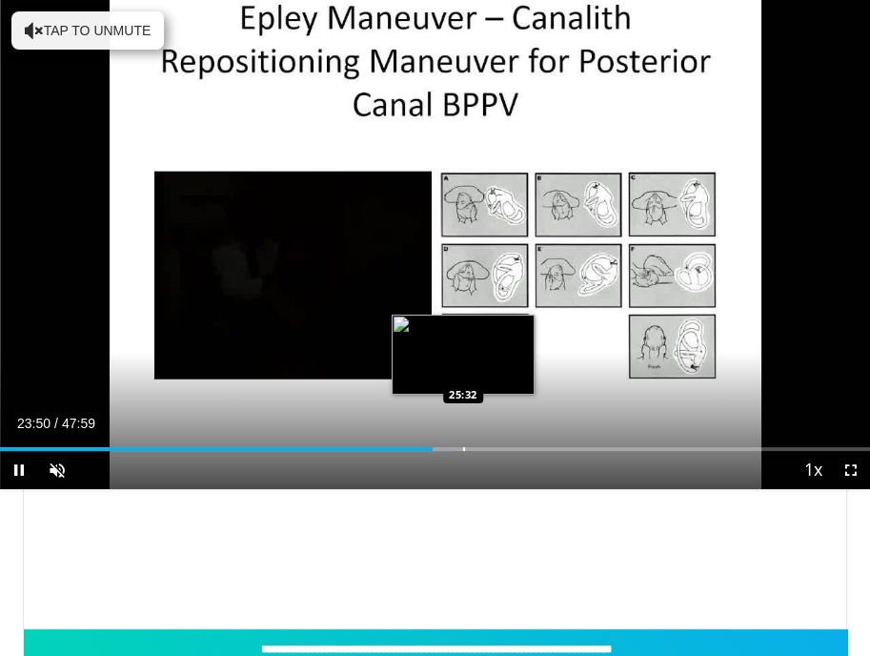
click at [464, 448] on video-js "**********" at bounding box center [435, 244] width 870 height 489
click at [464, 448] on div "Progress Bar" at bounding box center [465, 449] width 2 height 4
click at [464, 443] on div "Loaded : 55.81% 25:35 25:35" at bounding box center [435, 442] width 870 height 18
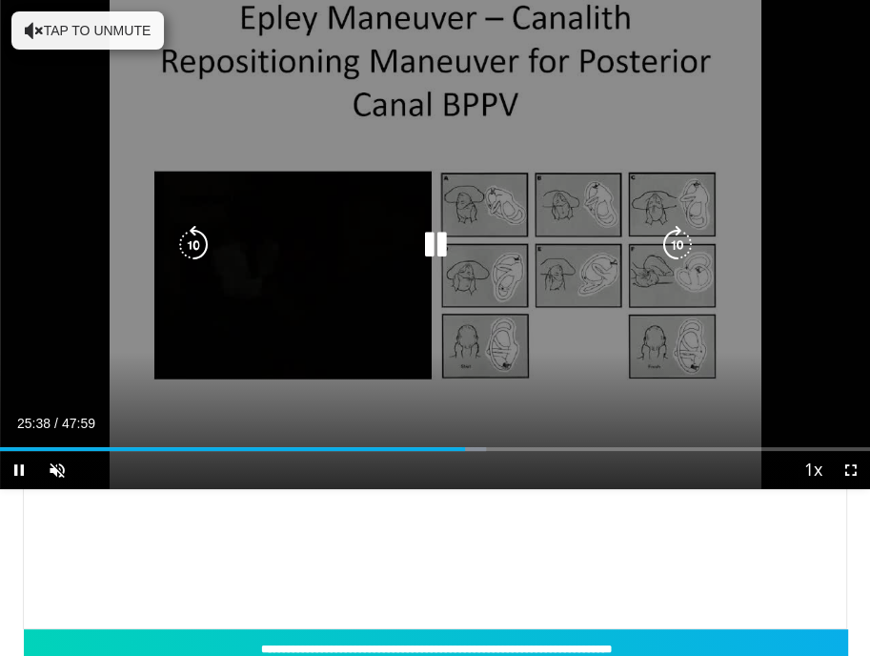
click at [438, 242] on icon "Video Player" at bounding box center [435, 245] width 38 height 38
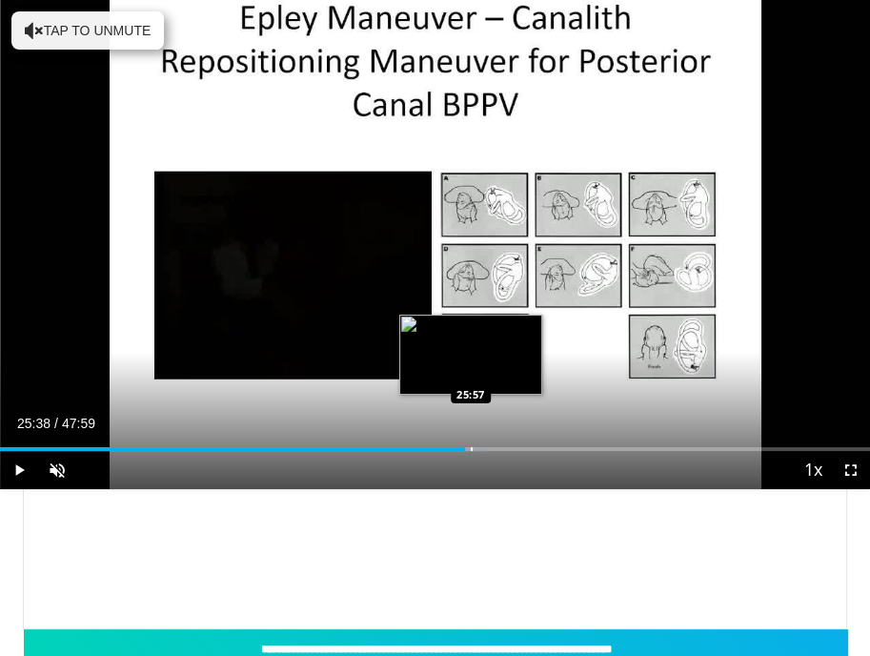
click at [471, 448] on div "Progress Bar" at bounding box center [472, 449] width 2 height 4
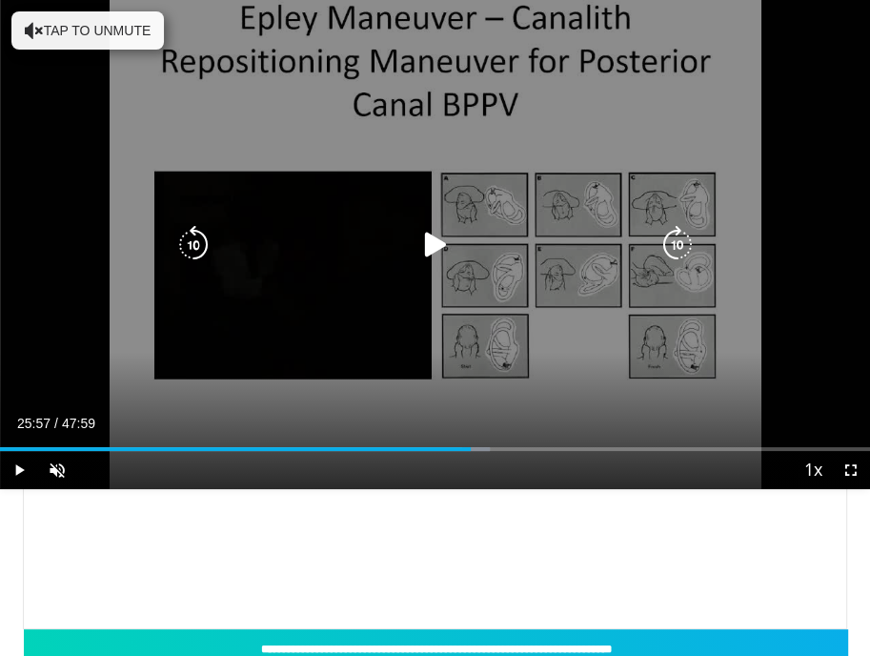
click at [430, 244] on icon "Video Player" at bounding box center [435, 245] width 38 height 38
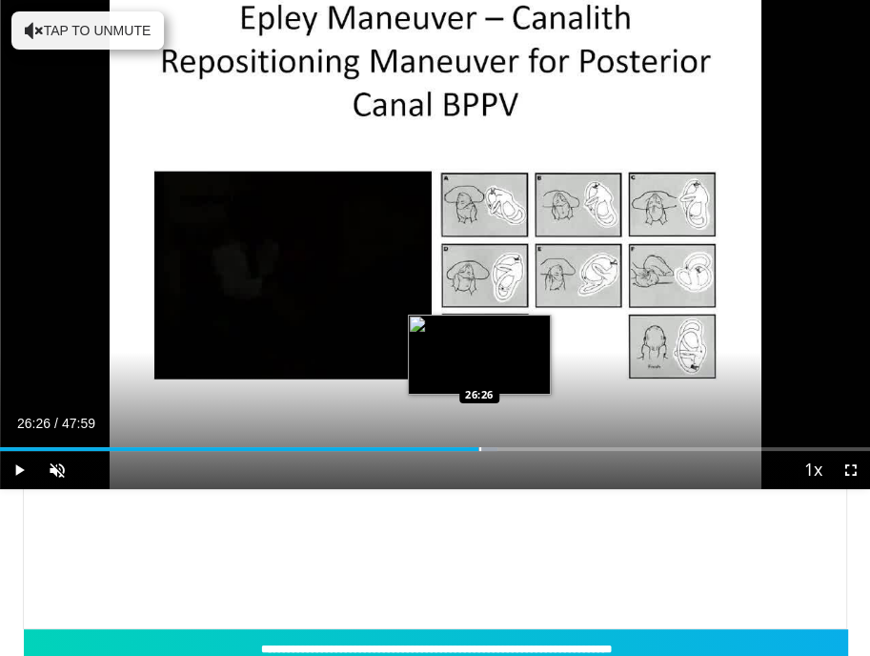
click at [479, 449] on div "Progress Bar" at bounding box center [480, 449] width 2 height 4
click at [483, 449] on div "Progress Bar" at bounding box center [484, 449] width 2 height 4
click at [479, 449] on div "Progress Bar" at bounding box center [480, 449] width 2 height 4
click at [486, 449] on div "Progress Bar" at bounding box center [487, 449] width 2 height 4
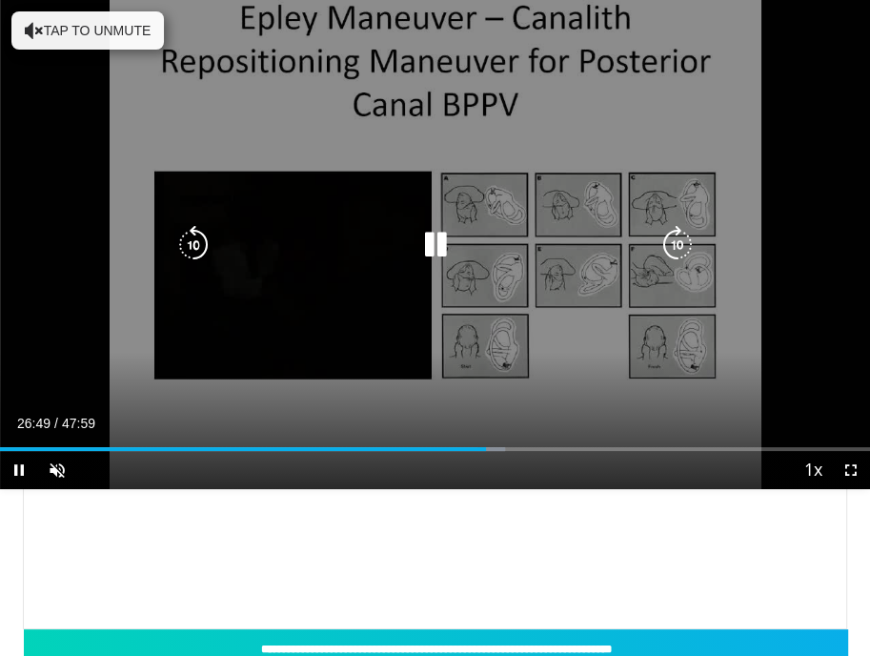
click at [435, 250] on icon "Video Player" at bounding box center [435, 245] width 38 height 38
click at [428, 242] on icon "Video Player" at bounding box center [435, 245] width 38 height 38
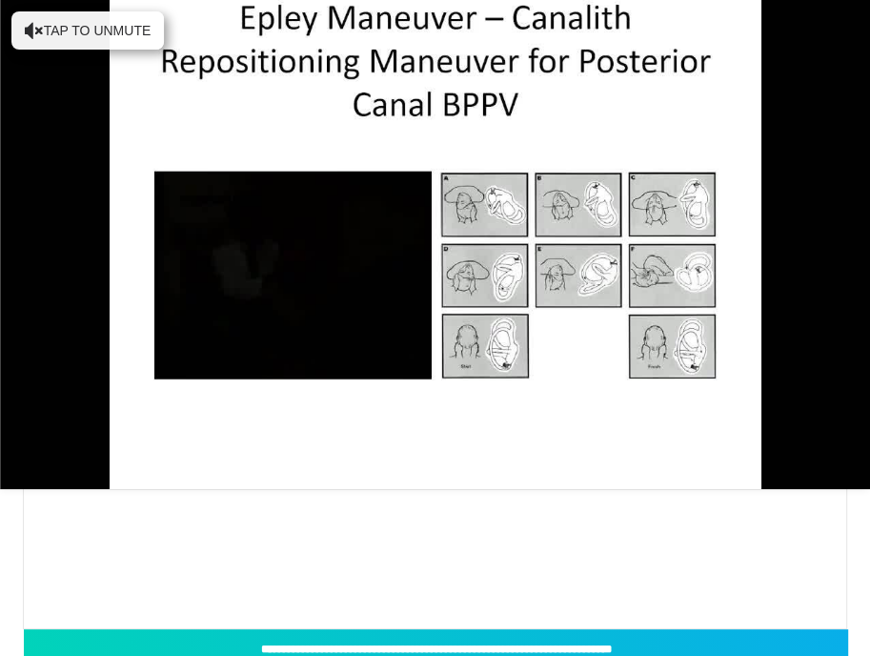
click at [583, 531] on div "**********" at bounding box center [435, 384] width 824 height 489
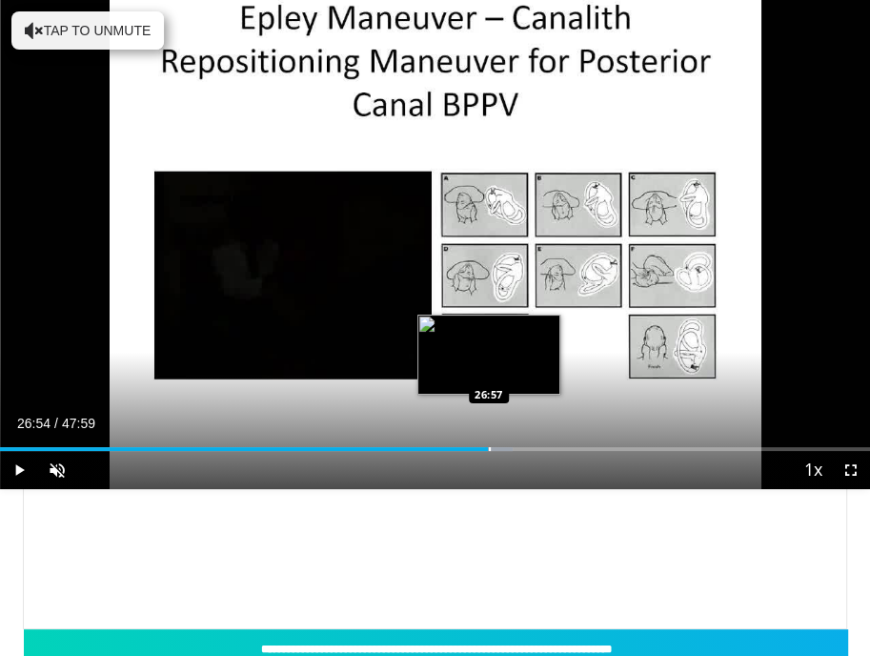
click at [488, 449] on div "Loaded : 58.91% 26:54 26:57" at bounding box center [435, 449] width 870 height 4
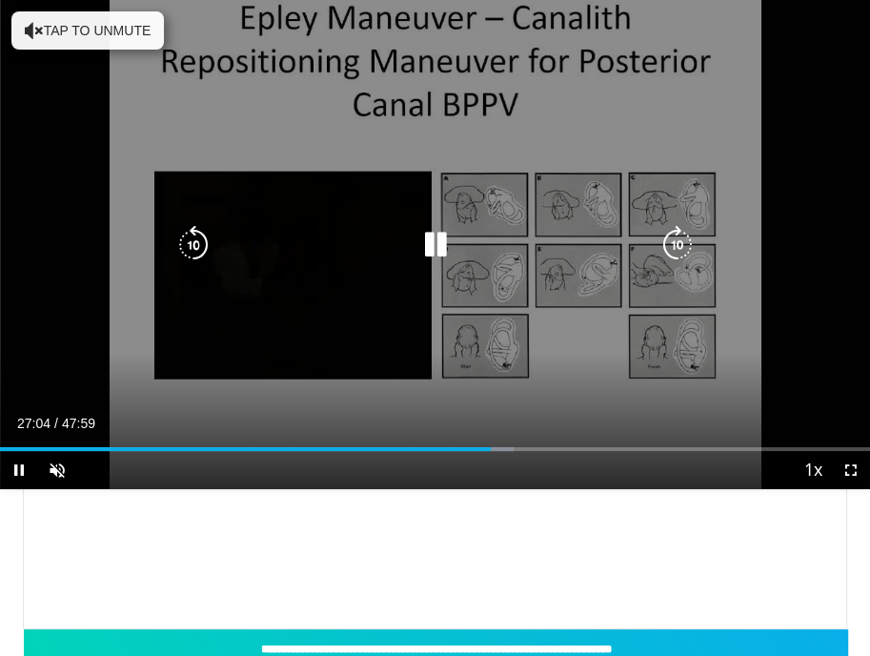
click at [447, 240] on icon "Video Player" at bounding box center [435, 245] width 38 height 38
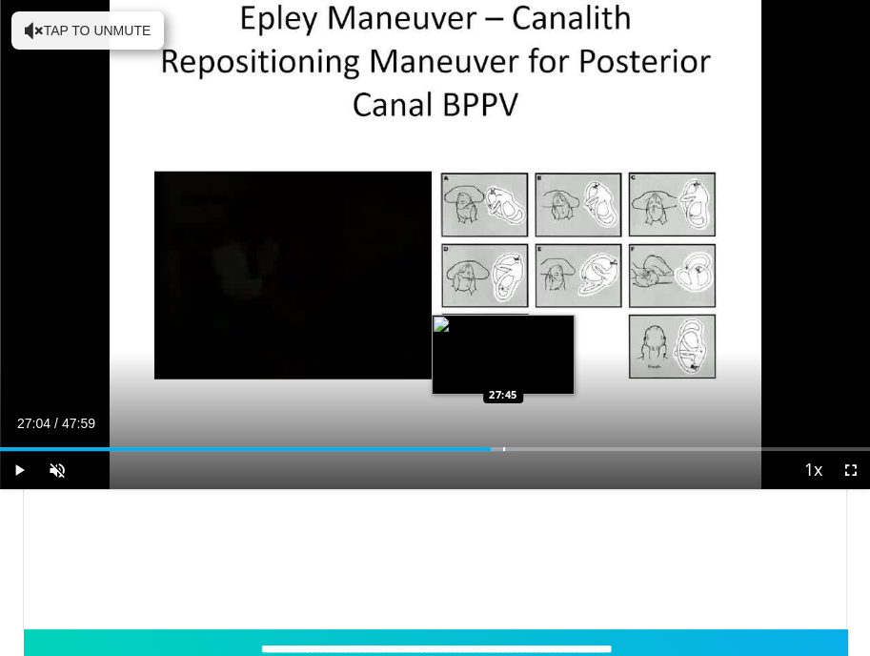
click at [503, 447] on div "Progress Bar" at bounding box center [504, 449] width 2 height 4
click at [495, 447] on div "Progress Bar" at bounding box center [496, 449] width 2 height 4
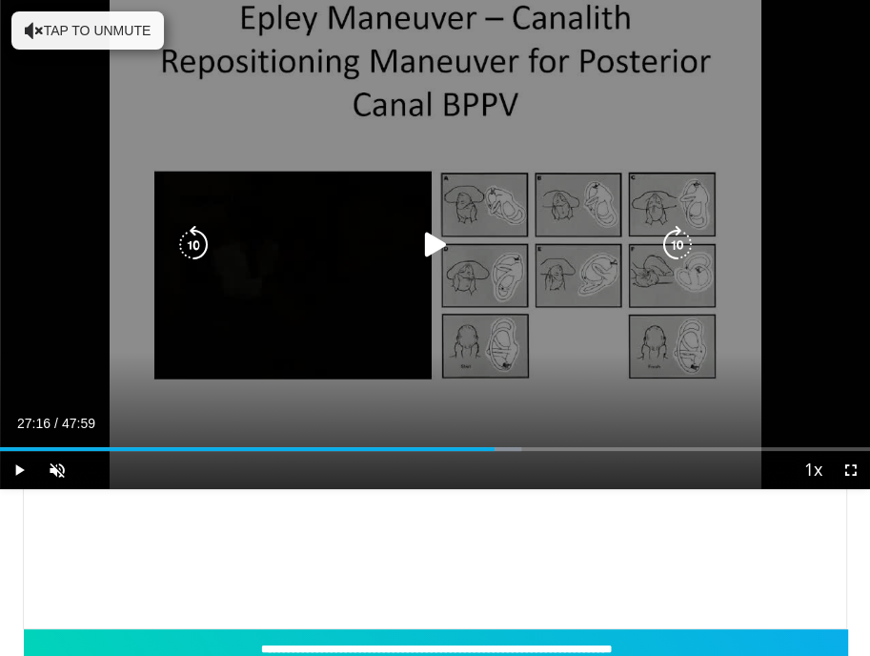
click at [436, 234] on icon "Video Player" at bounding box center [435, 245] width 38 height 38
click at [431, 248] on icon "Video Player" at bounding box center [435, 245] width 38 height 38
click at [434, 250] on icon "Video Player" at bounding box center [435, 245] width 38 height 38
click at [438, 241] on icon "Video Player" at bounding box center [435, 245] width 38 height 38
click at [442, 236] on icon "Video Player" at bounding box center [435, 245] width 38 height 38
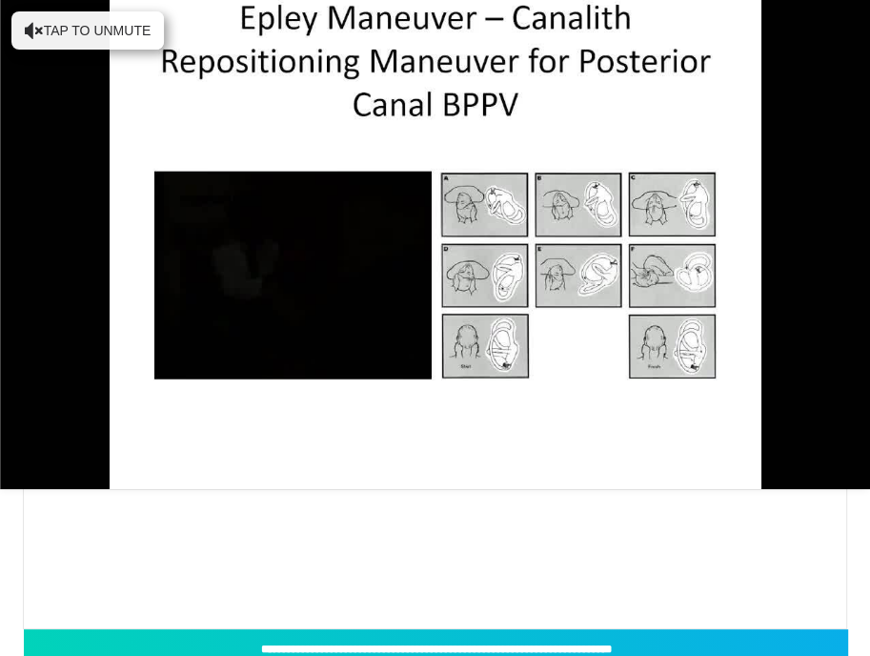
click at [572, 586] on div "**********" at bounding box center [435, 384] width 824 height 489
click at [670, 538] on div "**********" at bounding box center [435, 384] width 824 height 489
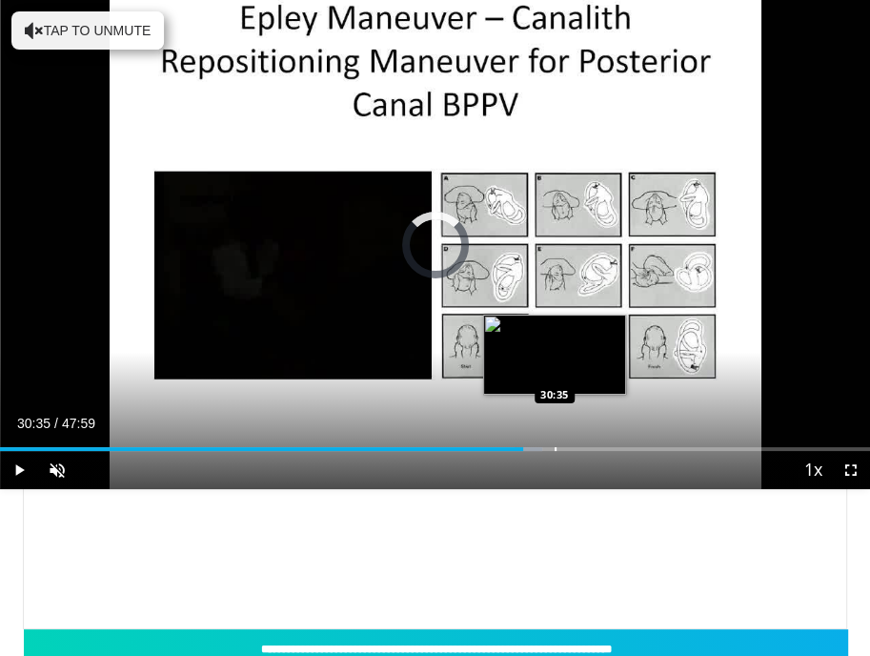
click at [554, 438] on div "Loaded : 62.36% 30:35 30:35" at bounding box center [435, 442] width 870 height 18
click at [546, 445] on div "Loaded : 65.29% 30:37 30:10" at bounding box center [435, 442] width 870 height 18
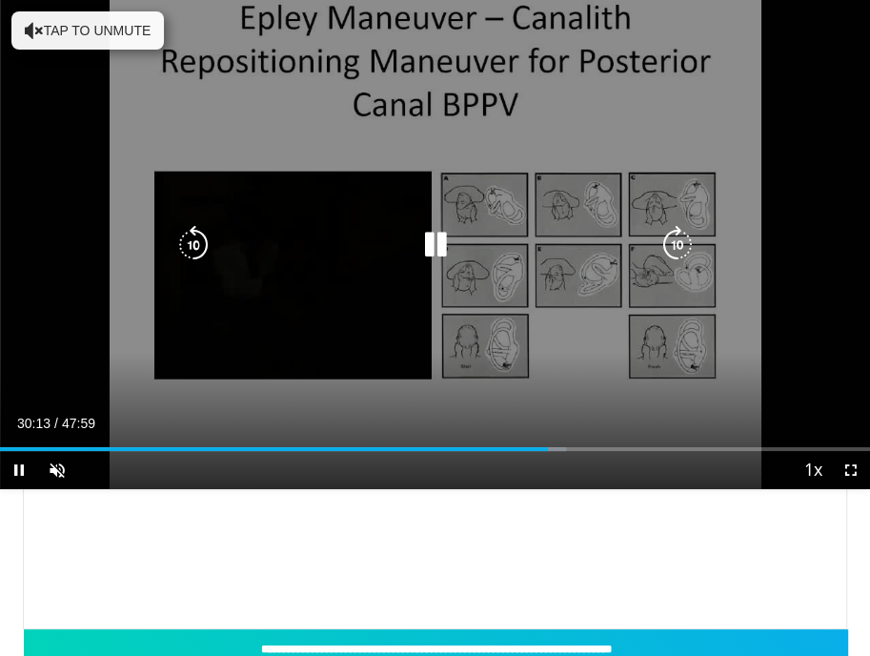
click at [438, 238] on icon "Video Player" at bounding box center [435, 245] width 38 height 38
click at [446, 237] on icon "Video Player" at bounding box center [435, 245] width 38 height 38
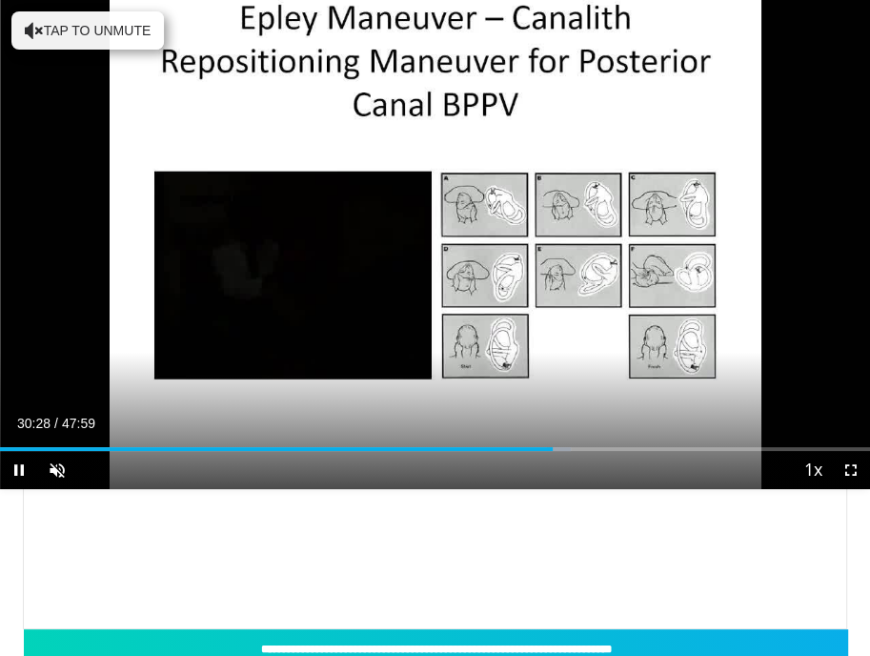
click at [465, 473] on div "Current Time 30:28 / Duration 47:59 Pause Skip Backward Skip Forward Unmute Loa…" at bounding box center [435, 470] width 870 height 38
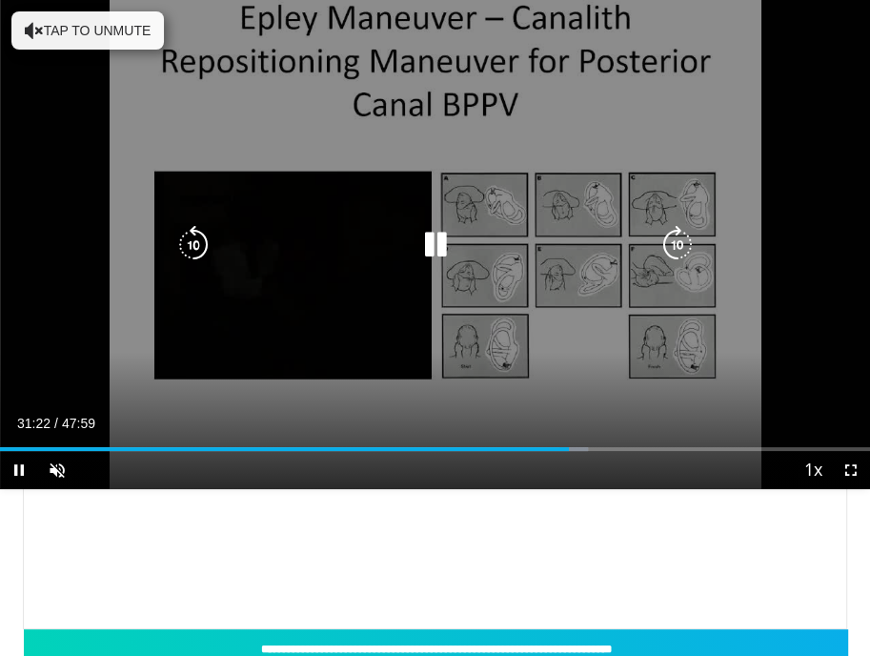
click at [433, 243] on icon "Video Player" at bounding box center [435, 245] width 38 height 38
click at [441, 239] on icon "Video Player" at bounding box center [435, 245] width 38 height 38
click at [450, 248] on icon "Video Player" at bounding box center [435, 245] width 38 height 38
click at [436, 232] on icon "Video Player" at bounding box center [435, 245] width 38 height 38
click at [442, 238] on icon "Video Player" at bounding box center [435, 245] width 38 height 38
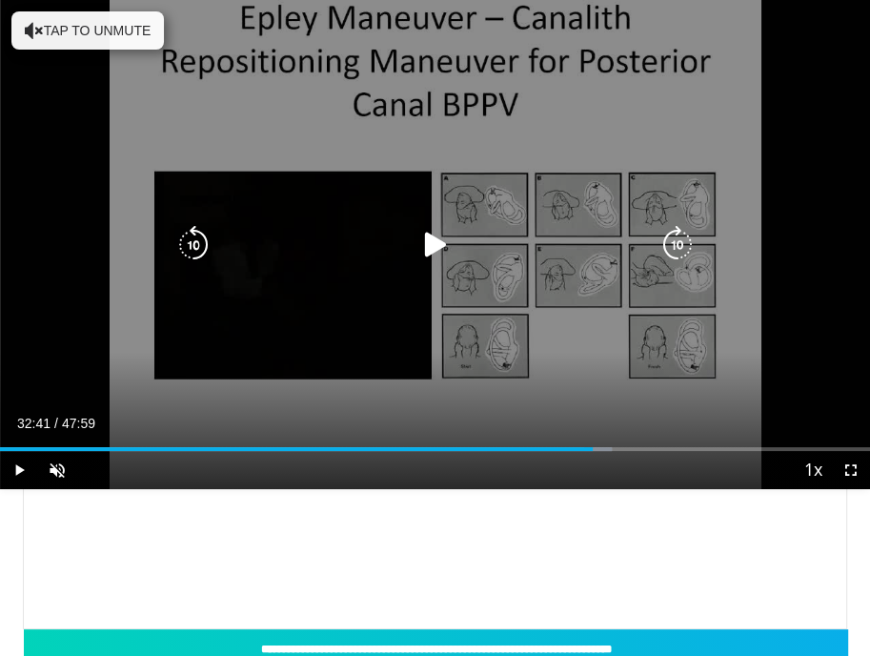
click at [435, 241] on icon "Video Player" at bounding box center [435, 245] width 38 height 38
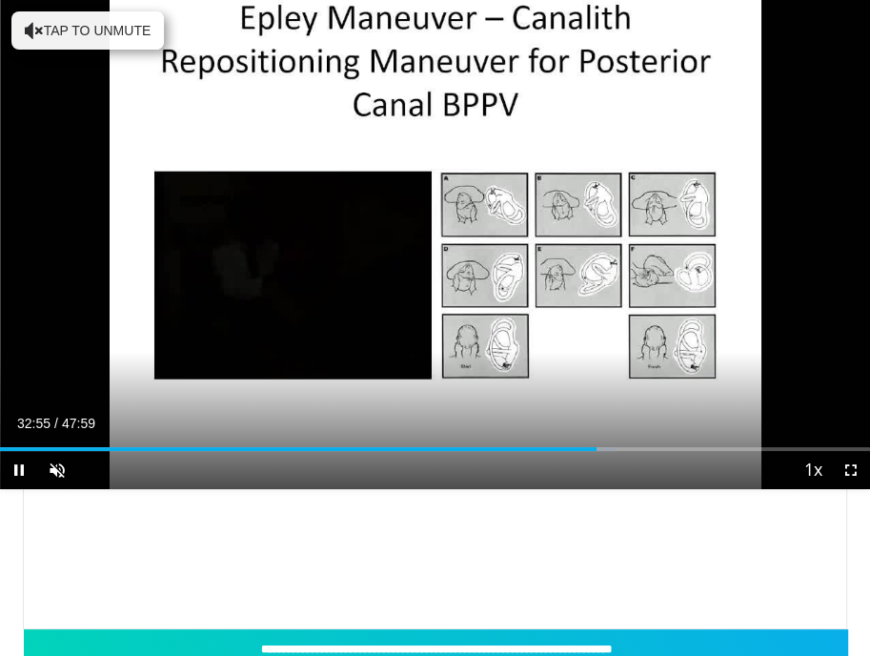
click at [548, 486] on div "Current Time 32:55 / Duration 47:59 Pause Skip Backward Skip Forward Unmute Loa…" at bounding box center [435, 470] width 870 height 38
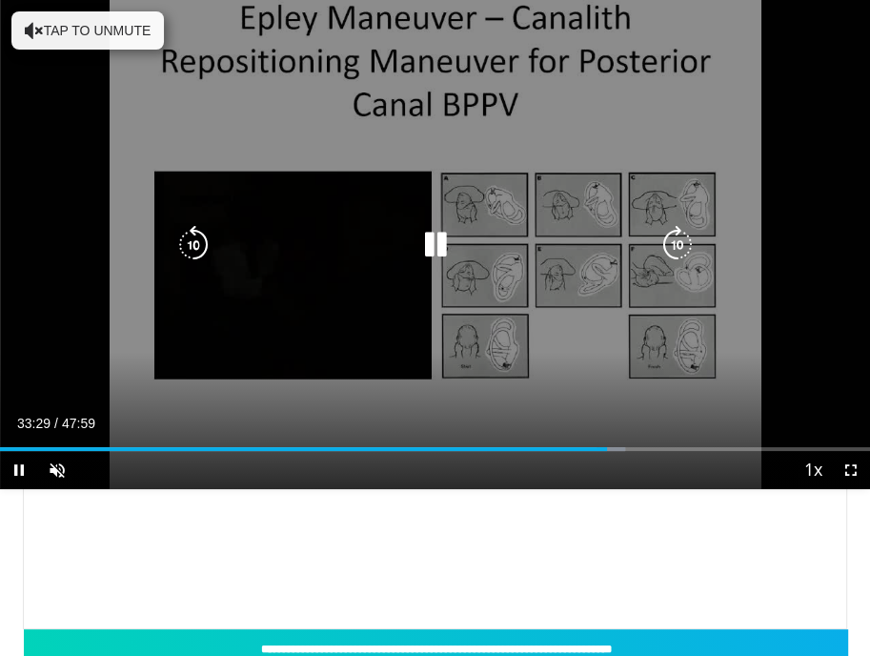
click at [426, 241] on icon "Video Player" at bounding box center [435, 245] width 38 height 38
click at [446, 258] on icon "Video Player" at bounding box center [435, 245] width 38 height 38
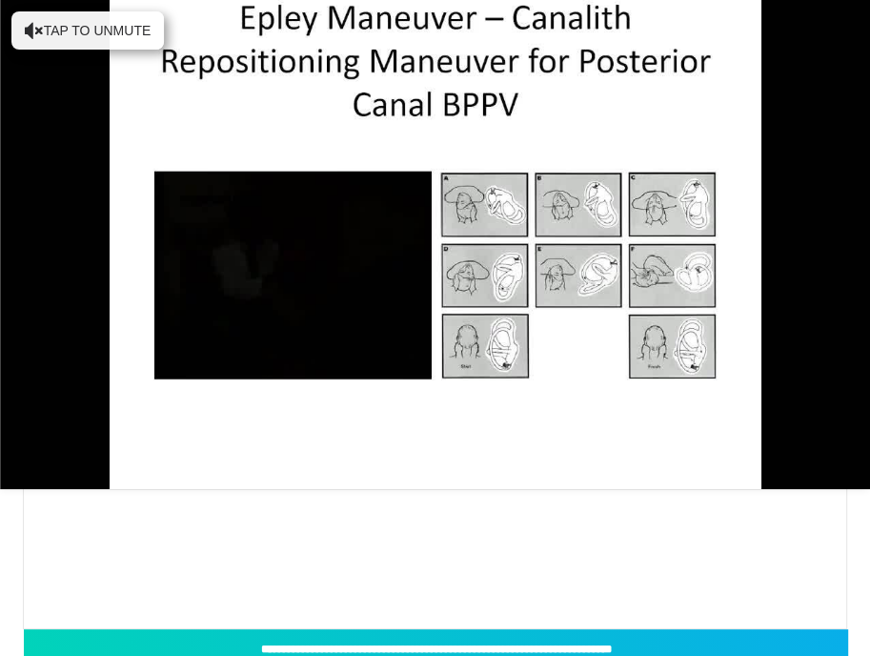
click at [469, 563] on div "**********" at bounding box center [435, 384] width 824 height 489
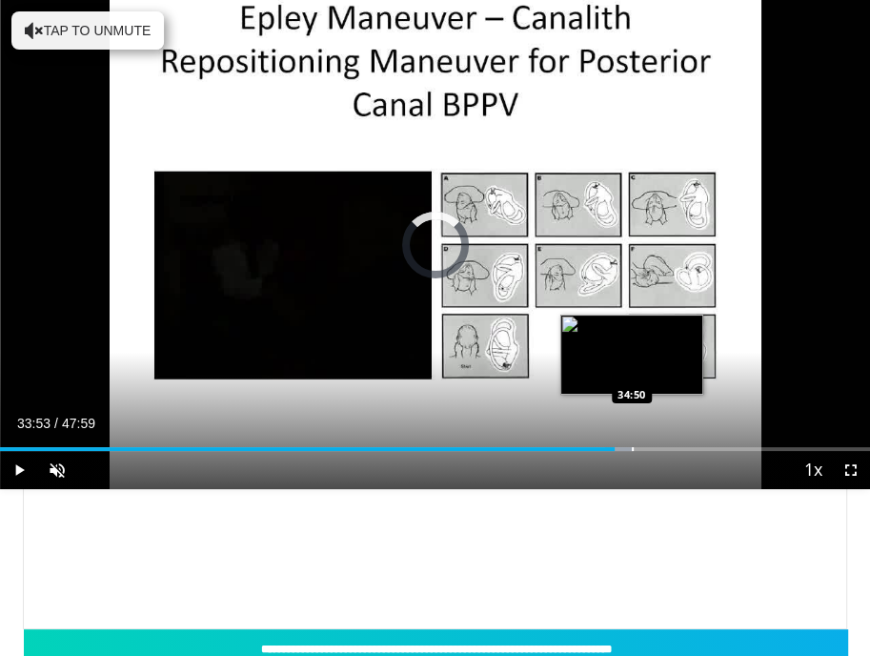
click at [632, 449] on div "Progress Bar" at bounding box center [633, 449] width 2 height 4
click at [631, 449] on div "Progress Bar" at bounding box center [632, 449] width 2 height 4
click at [625, 449] on div "Loaded : 74.76% 34:50 34:35" at bounding box center [435, 449] width 870 height 4
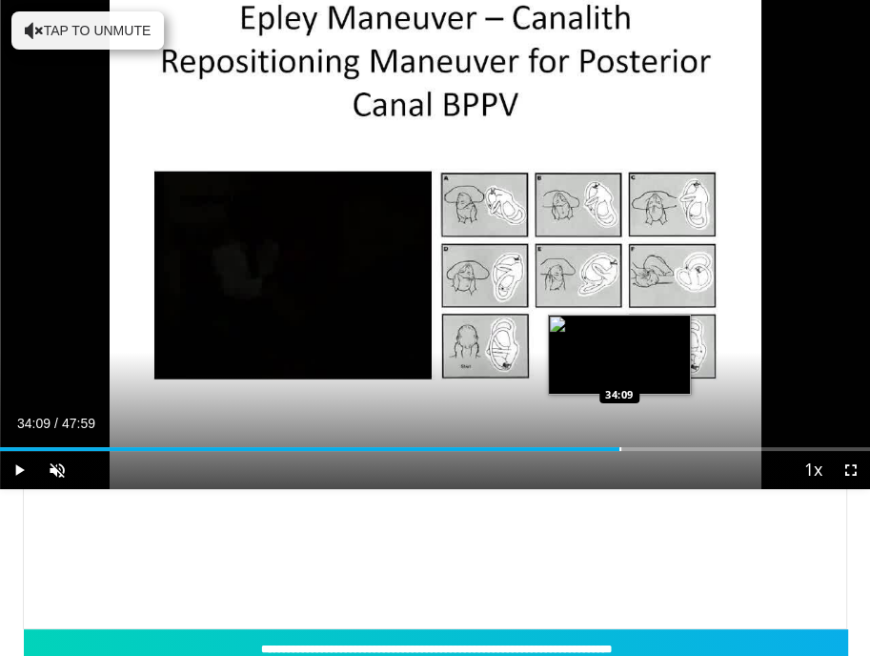
click at [620, 450] on div "Progress Bar" at bounding box center [621, 449] width 2 height 4
click at [612, 450] on div "Progress Bar" at bounding box center [613, 449] width 2 height 4
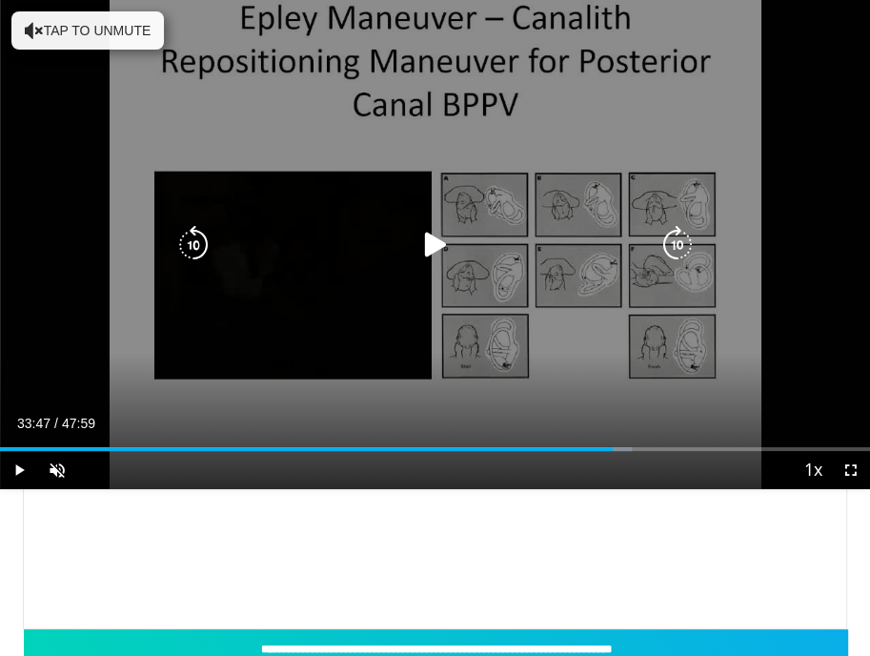
click at [0, 0] on div "Progress Bar" at bounding box center [0, 0] width 0 height 0
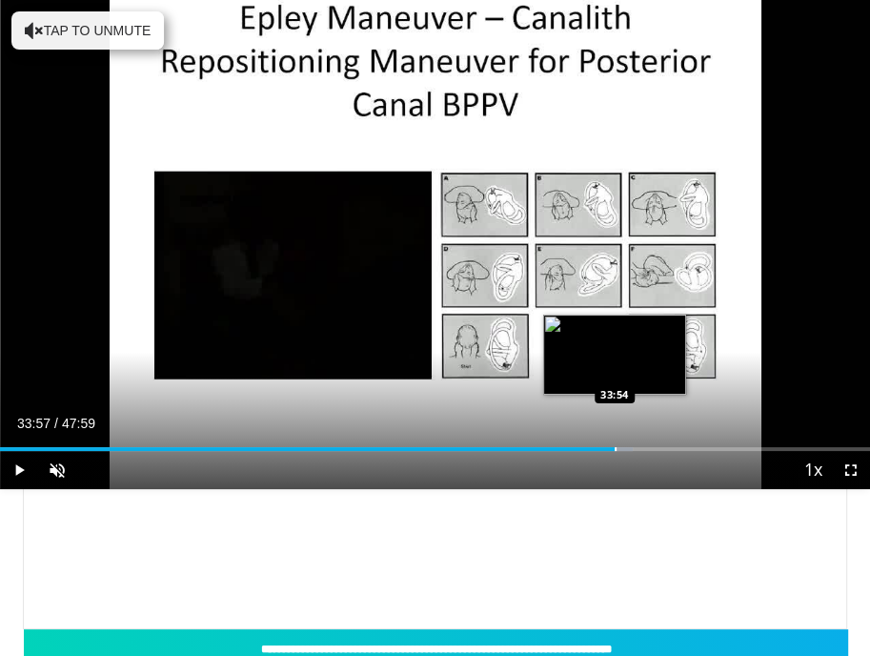
click at [615, 450] on div "Progress Bar" at bounding box center [616, 449] width 2 height 4
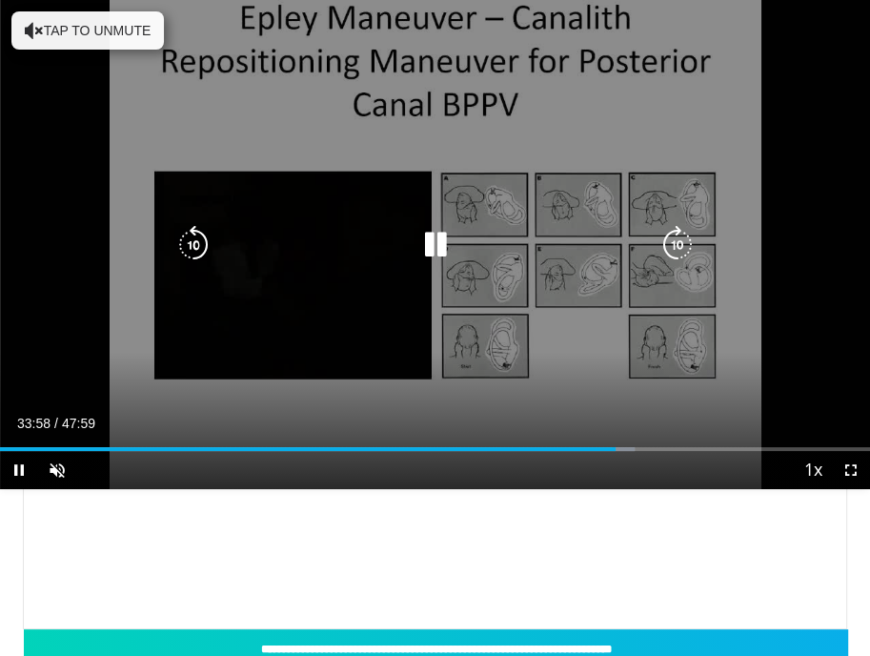
click at [429, 250] on icon "Video Player" at bounding box center [435, 245] width 38 height 38
